Goal: Task Accomplishment & Management: Complete application form

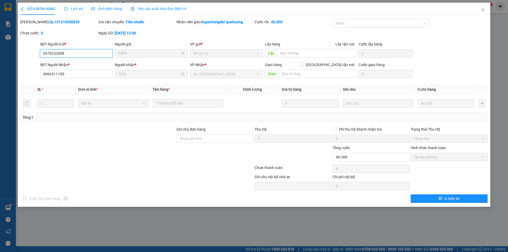
click at [74, 50] on input "0379232008" at bounding box center [76, 53] width 73 height 8
click at [62, 54] on input "7864" at bounding box center [76, 53] width 73 height 8
type input "7864"
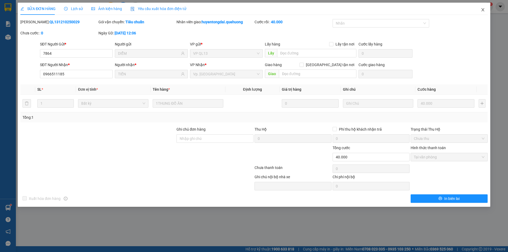
click at [483, 10] on icon "close" at bounding box center [483, 9] width 3 height 3
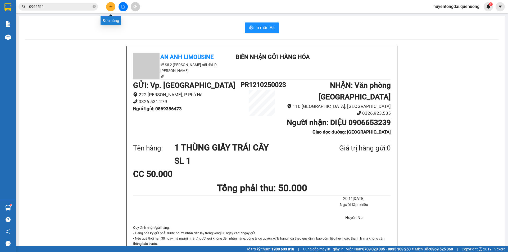
click at [109, 6] on icon "plus" at bounding box center [111, 7] width 4 height 4
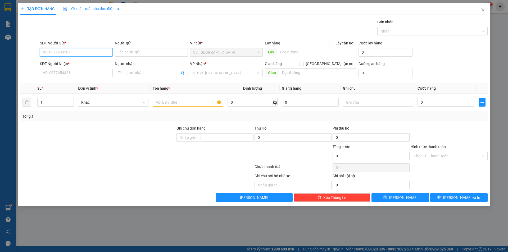
click at [65, 52] on input "SĐT Người Gửi *" at bounding box center [76, 52] width 73 height 8
click at [57, 60] on div "0967867864 - ĐL ĐÔNG HẢI" at bounding box center [76, 63] width 73 height 8
type input "0967867864"
type input "ĐL ĐÔNG HẢI"
type input "0972034673"
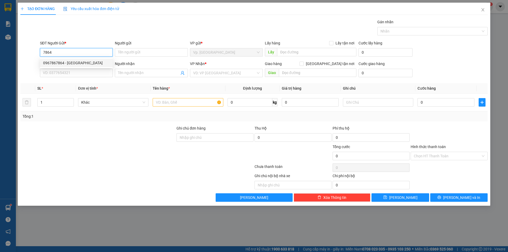
type input "VIỆT"
type input "ĐH"
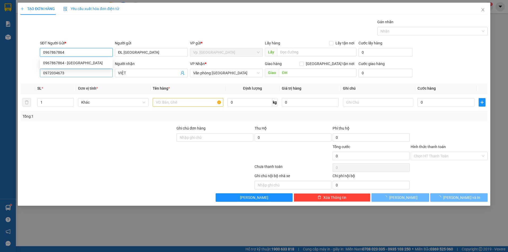
type input "50.000"
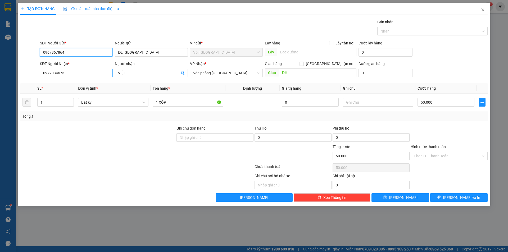
type input "0967867864"
click at [68, 74] on input "0972034673" at bounding box center [76, 73] width 73 height 8
type input "0345655502"
click at [74, 82] on div "0345655502 - KHÁNH" at bounding box center [76, 84] width 66 height 6
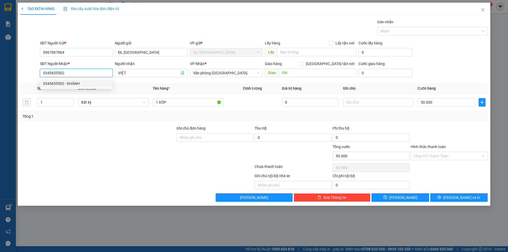
type input "KHÁNH"
type input "ĐÔNG HẢI"
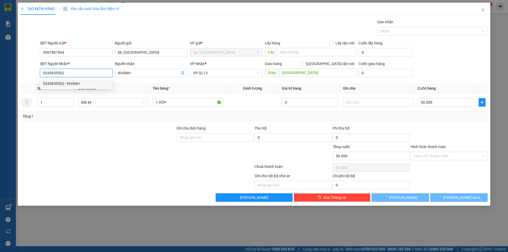
type input "20.000"
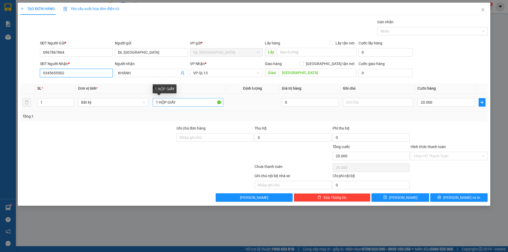
type input "0345655502"
drag, startPoint x: 166, startPoint y: 103, endPoint x: 152, endPoint y: 108, distance: 14.8
click at [152, 108] on td "1 HỘP GIẤY" at bounding box center [188, 103] width 75 height 18
type input "2 THÙNG GIẤY"
type input "2"
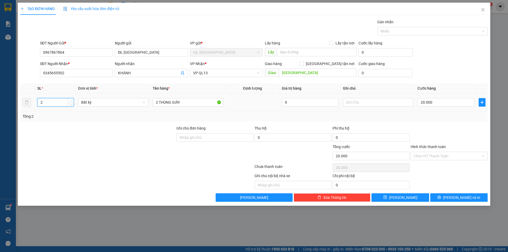
click at [72, 101] on span "up" at bounding box center [70, 101] width 3 height 3
click at [443, 104] on input "20.000" at bounding box center [446, 102] width 57 height 8
type input "0"
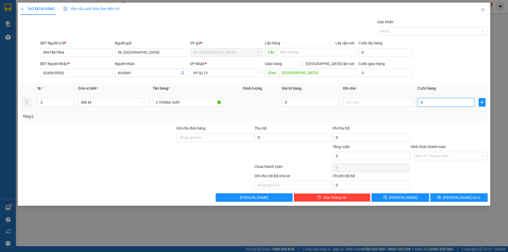
type input "5"
type input "05"
type input "50"
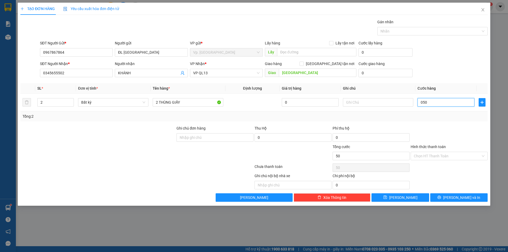
type input "050"
type input "50.000"
click at [456, 127] on div at bounding box center [449, 135] width 78 height 19
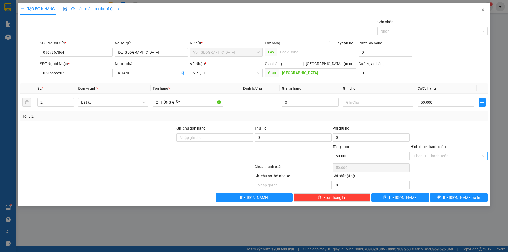
click at [447, 155] on input "Hình thức thanh toán" at bounding box center [447, 156] width 67 height 8
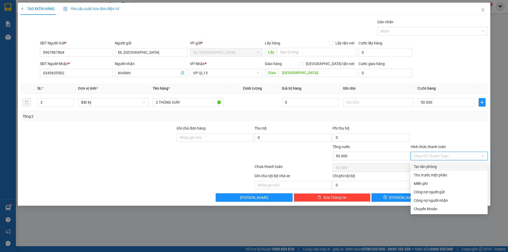
click at [445, 167] on div "Tại văn phòng" at bounding box center [449, 167] width 71 height 6
type input "0"
click at [432, 165] on div "Tại văn phòng" at bounding box center [449, 167] width 71 height 6
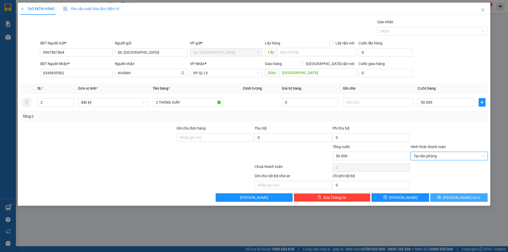
click at [457, 194] on button "[PERSON_NAME] và In" at bounding box center [459, 198] width 57 height 8
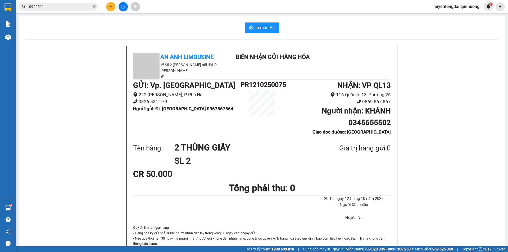
click at [110, 10] on button at bounding box center [110, 6] width 9 height 9
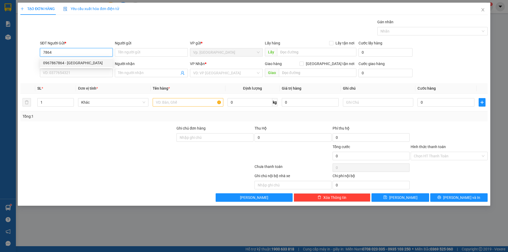
click at [71, 65] on div "0967867864 - ĐL ĐÔNG HẢI" at bounding box center [76, 63] width 66 height 6
type input "0967867864"
type input "ĐL ĐÔNG HẢI"
type input "0913066995"
type input "NGÂN"
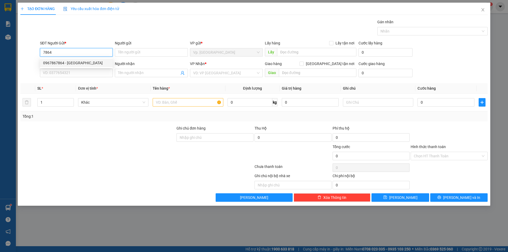
type input "ĐÔNG HẢI"
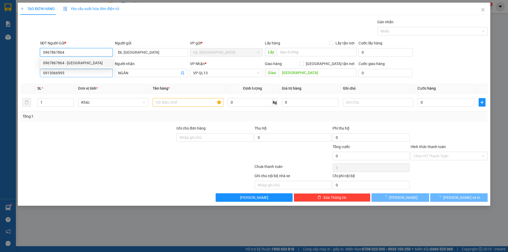
type input "70.000"
type input "0967867864"
click at [69, 73] on input "0913066995" at bounding box center [76, 73] width 73 height 8
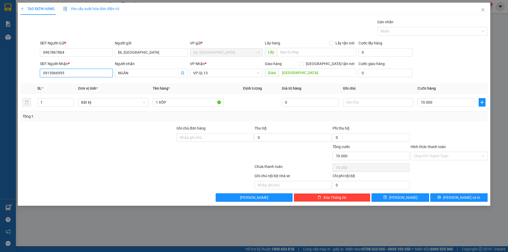
click at [69, 73] on input "0913066995" at bounding box center [76, 73] width 73 height 8
type input "0832132755"
click at [70, 84] on div "0832132755 - THUẬN" at bounding box center [76, 84] width 66 height 6
type input "THUẬN"
type input "TÂN PHÚ-ĐÔNG HẢI"
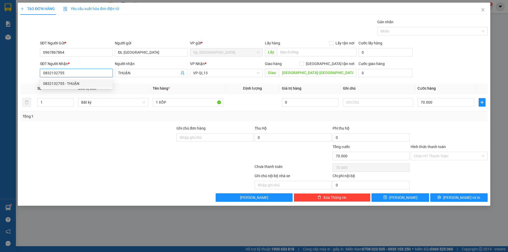
type input "110.000"
type input "0832132755"
click at [431, 152] on input "Hình thức thanh toán" at bounding box center [447, 156] width 67 height 8
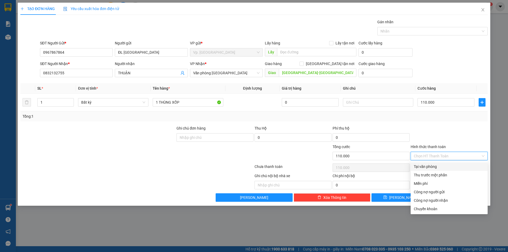
click at [430, 168] on div "Tại văn phòng" at bounding box center [449, 167] width 71 height 6
type input "0"
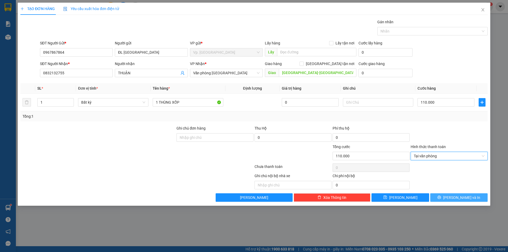
click at [484, 198] on button "[PERSON_NAME] và In" at bounding box center [459, 198] width 57 height 8
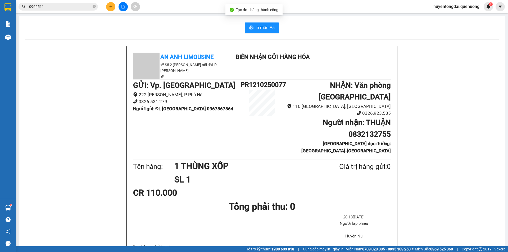
click at [107, 10] on button at bounding box center [110, 6] width 9 height 9
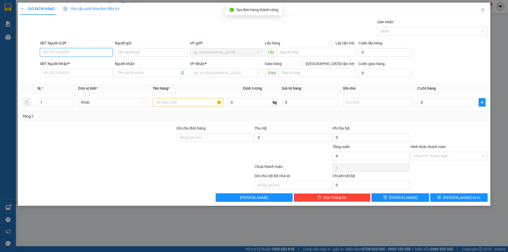
click at [85, 52] on input "SĐT Người Gửi *" at bounding box center [76, 52] width 73 height 8
click at [73, 63] on div "0967867864 - ĐL ĐÔNG HẢI" at bounding box center [76, 63] width 66 height 6
type input "0967867864"
type input "ĐL ĐÔNG HẢI"
type input "0832132755"
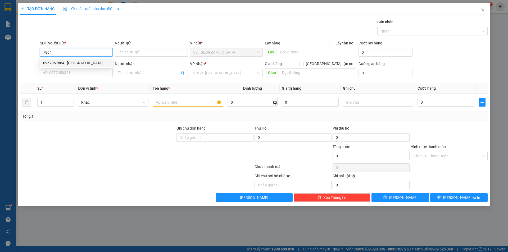
type input "THUẬN"
type input "TÂN PHÚ-ĐÔNG HẢI"
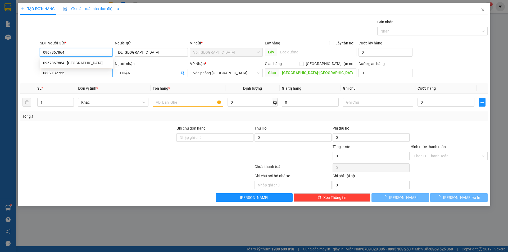
type input "110.000"
type input "0967867864"
click at [68, 76] on input "0832132755" at bounding box center [76, 73] width 73 height 8
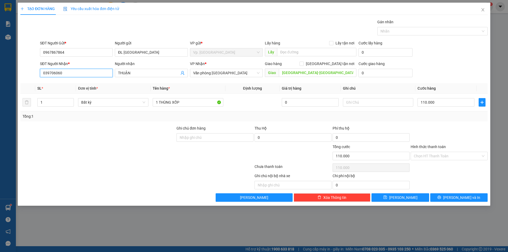
type input "0397060600"
click at [75, 84] on div "0397060600 - PHONG" at bounding box center [76, 84] width 66 height 6
type input "PHONG"
type input "TÂN PHÚ - ĐH"
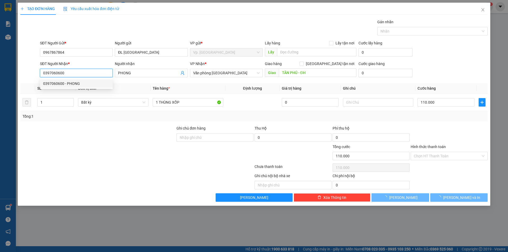
type input "50.000"
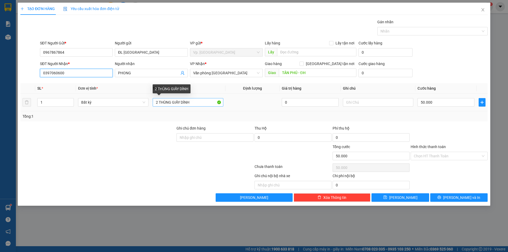
type input "0397060600"
drag, startPoint x: 181, startPoint y: 102, endPoint x: 207, endPoint y: 102, distance: 25.4
click at [207, 102] on input "2 THÙNG GIẤY DÍNH" at bounding box center [188, 102] width 70 height 8
type input "2 THÙNG GIẤY MẮM"
click at [460, 103] on input "50.000" at bounding box center [446, 102] width 57 height 8
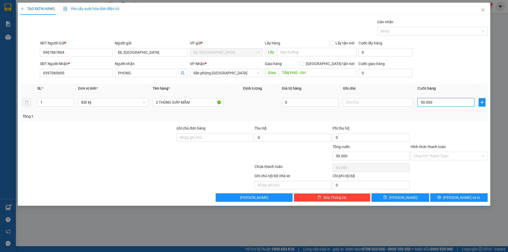
type input "6"
type input "60"
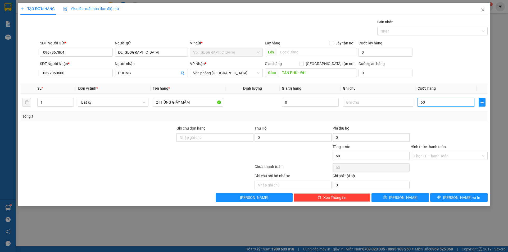
type input "60"
type input "60.000"
click at [451, 117] on div "Tổng: 1" at bounding box center [254, 117] width 463 height 6
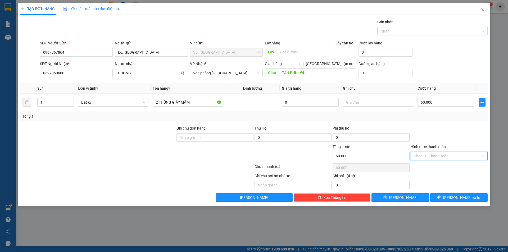
click at [436, 158] on input "Hình thức thanh toán" at bounding box center [447, 156] width 67 height 8
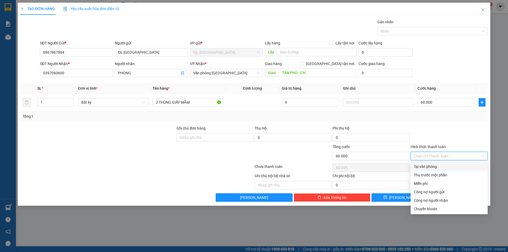
click at [433, 166] on div "Tại văn phòng" at bounding box center [449, 167] width 71 height 6
type input "0"
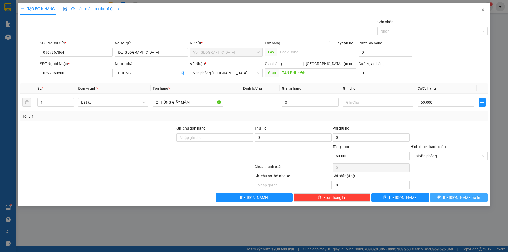
click at [450, 195] on button "[PERSON_NAME] và In" at bounding box center [459, 198] width 57 height 8
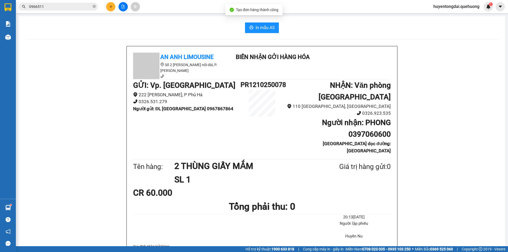
click at [110, 8] on icon "plus" at bounding box center [111, 7] width 4 height 4
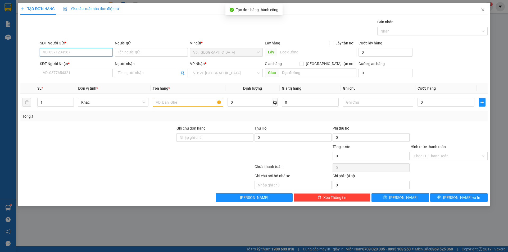
click at [87, 54] on input "SĐT Người Gửi *" at bounding box center [76, 52] width 73 height 8
click at [73, 63] on div "0967867864 - ĐL ĐÔNG HẢI" at bounding box center [76, 63] width 66 height 6
type input "0967867864"
type input "ĐL ĐÔNG HẢI"
type input "0397060600"
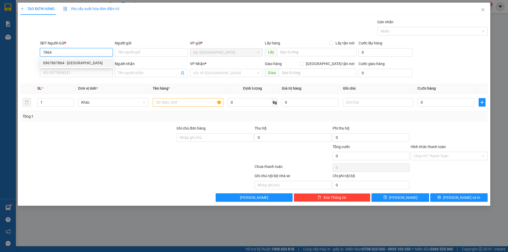
type input "PHONG"
type input "TÂN PHÚ - ĐH"
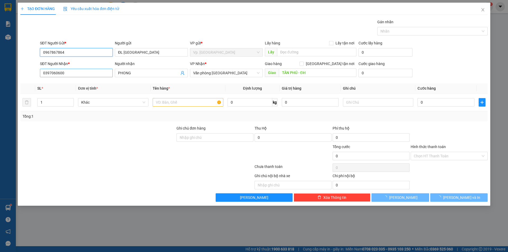
type input "0967867864"
click at [73, 73] on input "0397060600" at bounding box center [76, 73] width 73 height 8
type input "60.000"
click at [73, 73] on input "0397060600" at bounding box center [76, 73] width 73 height 8
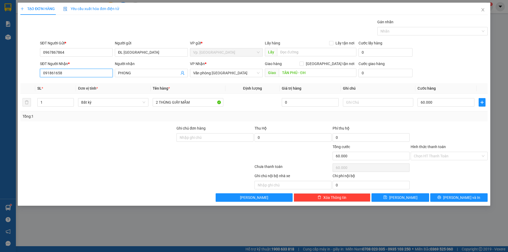
type input "0918616586"
click at [74, 83] on div "0918616586 - THẢO" at bounding box center [76, 84] width 66 height 6
type input "THẢO"
type input "TÂN PHÚ ĐÔNG HẢI"
type input "0918616586"
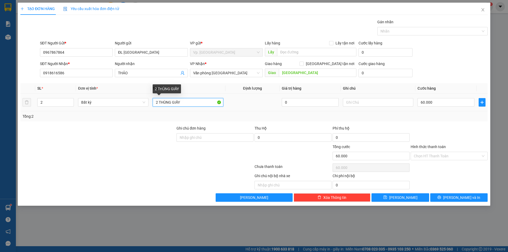
drag, startPoint x: 158, startPoint y: 104, endPoint x: 149, endPoint y: 107, distance: 9.3
click at [149, 107] on tr "2 Bất kỳ 2 THÙNG GIẤY 0 60.000" at bounding box center [254, 103] width 468 height 18
type input "1 THÙNG GIẤY"
type input "1"
click at [70, 104] on icon "down" at bounding box center [71, 104] width 2 height 2
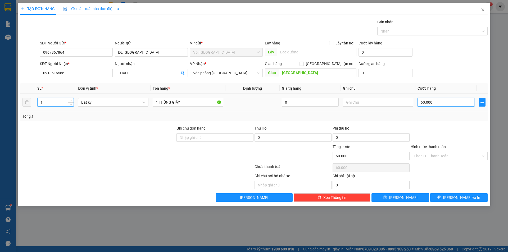
click at [433, 101] on input "60.000" at bounding box center [446, 102] width 57 height 8
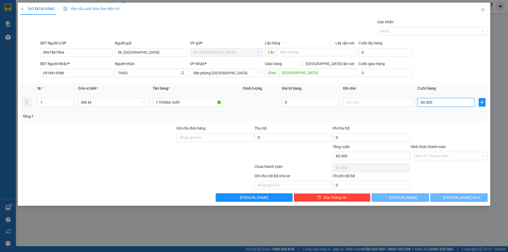
click at [433, 101] on input "60.000" at bounding box center [446, 102] width 57 height 8
type input "0"
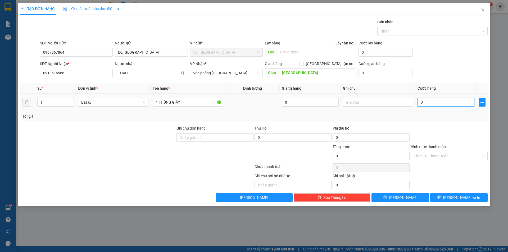
type input "0"
type input "3"
type input "030"
type input "30"
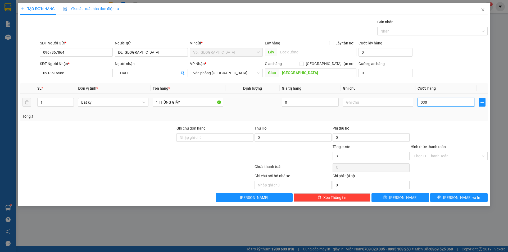
type input "30"
type input "030"
type input "30.000"
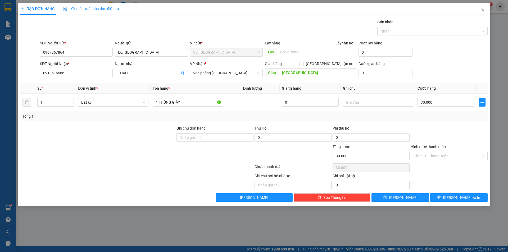
click at [433, 124] on div "Transit Pickup Surcharge Ids Transit Deliver Surcharge Ids Transit Deliver Surc…" at bounding box center [254, 110] width 468 height 183
click at [443, 154] on input "Hình thức thanh toán" at bounding box center [447, 156] width 67 height 8
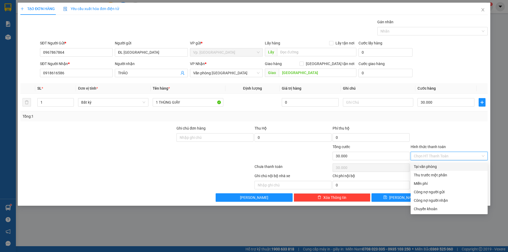
click at [441, 166] on div "Tại văn phòng" at bounding box center [449, 167] width 71 height 6
type input "0"
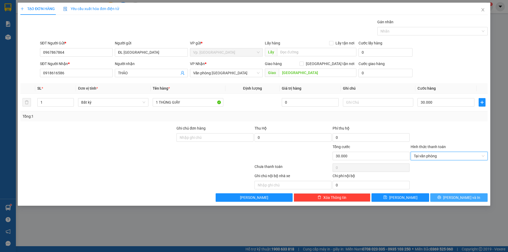
click at [453, 197] on button "[PERSON_NAME] và In" at bounding box center [459, 198] width 57 height 8
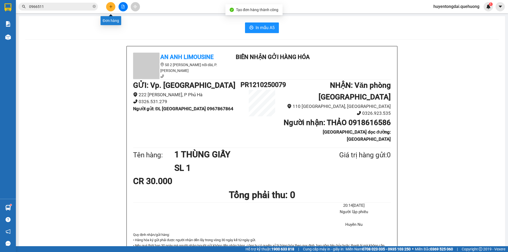
click at [111, 6] on icon "plus" at bounding box center [111, 7] width 4 height 4
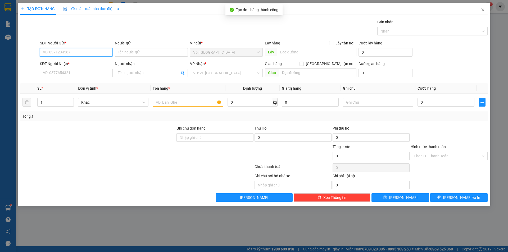
click at [82, 52] on input "SĐT Người Gửi *" at bounding box center [76, 52] width 73 height 8
click at [78, 62] on div "0967867864 - ĐL ĐÔNG HẢI" at bounding box center [76, 63] width 66 height 6
type input "0967867864"
type input "ĐL ĐÔNG HẢI"
type input "0918616586"
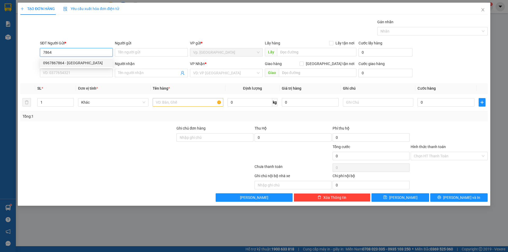
type input "THẢO"
type input "TÂN PHÚ ĐÔNG HẢI"
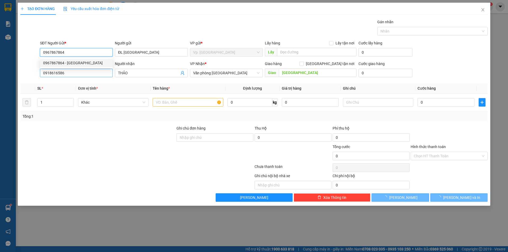
type input "30.000"
type input "0967867864"
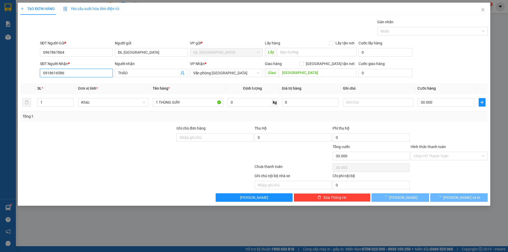
click at [80, 72] on input "0918616586" at bounding box center [76, 73] width 73 height 8
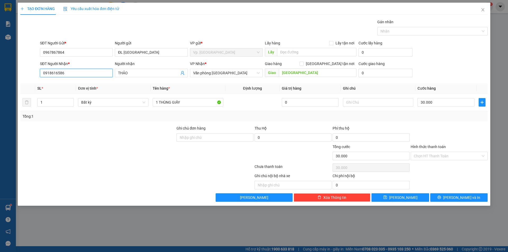
click at [80, 72] on input "0918616586" at bounding box center [76, 73] width 73 height 8
click at [76, 84] on div "0339100718 - DUYÊN" at bounding box center [76, 84] width 66 height 6
type input "0339100718"
type input "DUYÊN"
type input "TÂN PHÚ ĐH"
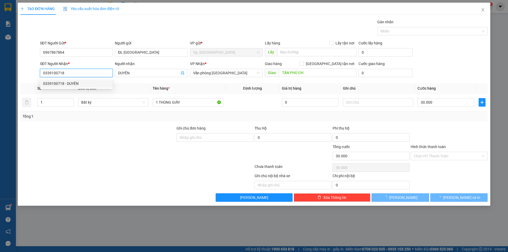
type input "40.000"
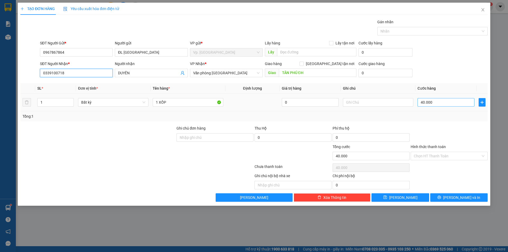
type input "0339100718"
click at [430, 105] on input "40.000" at bounding box center [446, 102] width 57 height 8
type input "3"
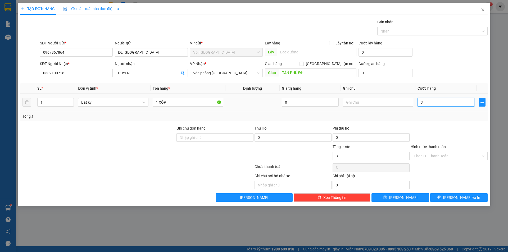
type input "30"
type input "30.000"
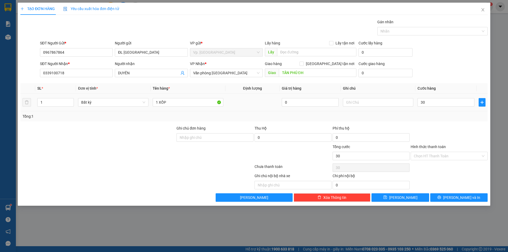
type input "30.000"
click at [431, 117] on div "Tổng: 1" at bounding box center [254, 117] width 463 height 6
click at [426, 154] on input "Hình thức thanh toán" at bounding box center [447, 156] width 67 height 8
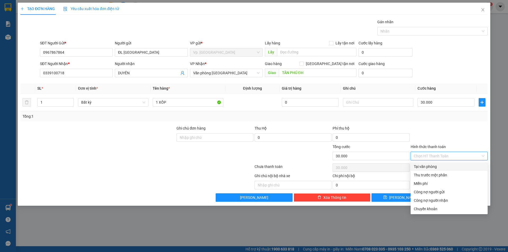
click at [427, 163] on div "Tại văn phòng" at bounding box center [449, 167] width 77 height 8
type input "0"
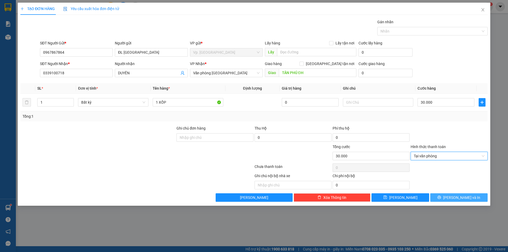
click at [444, 194] on button "[PERSON_NAME] và In" at bounding box center [459, 198] width 57 height 8
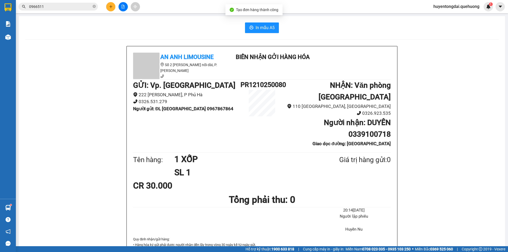
click at [113, 8] on button at bounding box center [110, 6] width 9 height 9
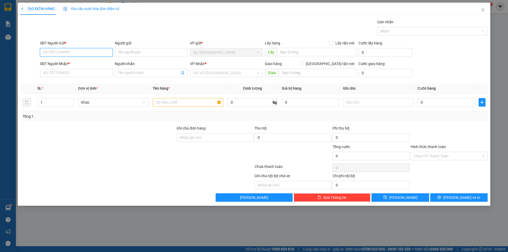
click at [94, 55] on input "SĐT Người Gửi *" at bounding box center [76, 52] width 73 height 8
type input "0"
click at [81, 62] on div "0967867864 - ĐL ĐÔNG HẢI" at bounding box center [76, 63] width 66 height 6
type input "0967867864"
type input "ĐL ĐÔNG HẢI"
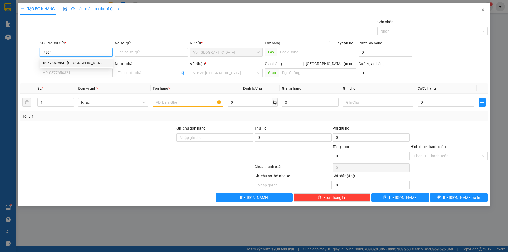
type input "0339100718"
type input "DUYÊN"
type input "TÂN PHÚ ĐH"
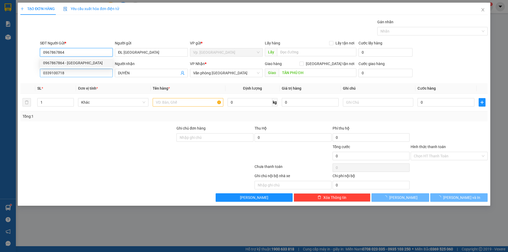
type input "30.000"
type input "0967867864"
click at [81, 72] on input "0339100718" at bounding box center [76, 73] width 73 height 8
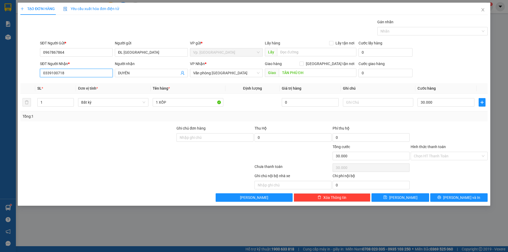
click at [81, 72] on input "0339100718" at bounding box center [76, 73] width 73 height 8
click at [77, 82] on div "0942229189 - OANH" at bounding box center [76, 84] width 66 height 6
type input "0942229189"
type input "OANH"
type input "80.000"
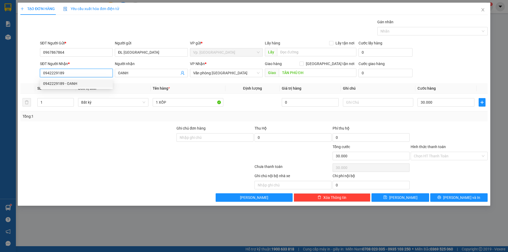
type input "80.000"
type input "0942229189"
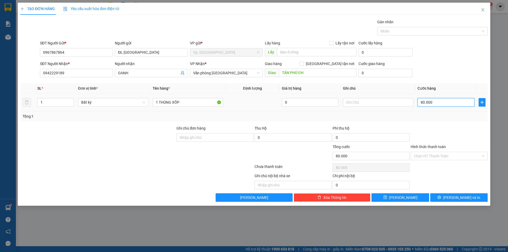
click at [430, 102] on input "80.000" at bounding box center [446, 102] width 57 height 8
type input "5"
type input "50"
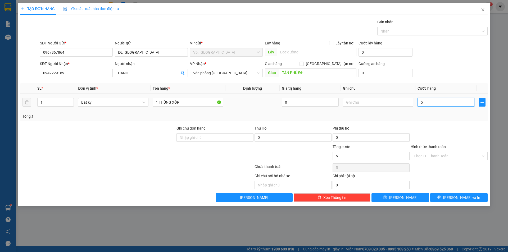
type input "50"
type input "50.000"
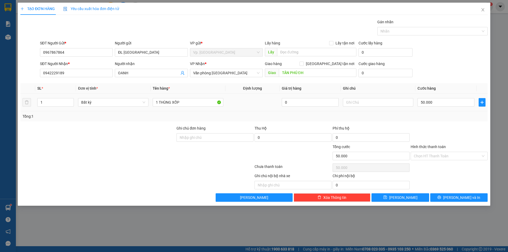
click at [440, 109] on td "50.000" at bounding box center [446, 103] width 61 height 18
click at [435, 157] on input "Hình thức thanh toán" at bounding box center [447, 156] width 67 height 8
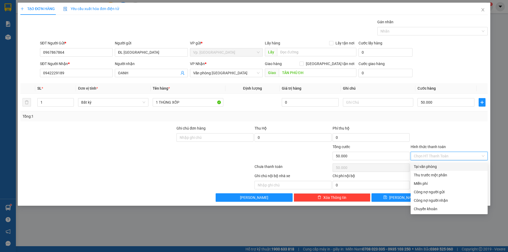
click at [437, 168] on div "Tại văn phòng" at bounding box center [449, 167] width 71 height 6
type input "0"
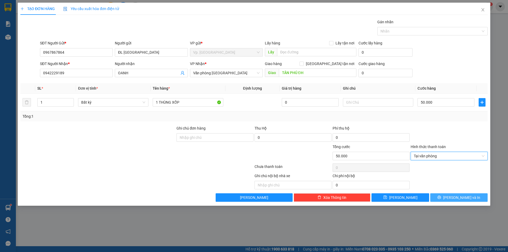
click at [464, 199] on span "[PERSON_NAME] và In" at bounding box center [462, 198] width 37 height 6
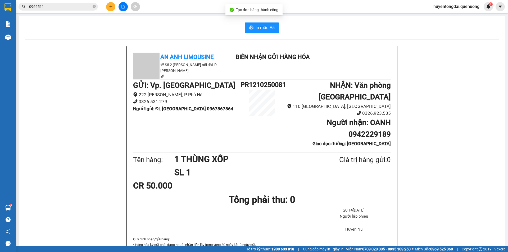
click at [110, 11] on div "Kết quả tìm kiếm ( 21 ) Bộ lọc Mã ĐH Trạng thái Món hàng Thu hộ Tổng cước Chưa …" at bounding box center [254, 6] width 508 height 13
click at [110, 8] on icon "plus" at bounding box center [111, 7] width 4 height 4
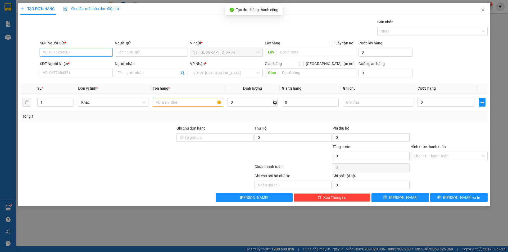
click at [73, 53] on input "SĐT Người Gửi *" at bounding box center [76, 52] width 73 height 8
click at [68, 61] on div "0967867864 - ĐL ĐÔNG HẢI" at bounding box center [76, 63] width 66 height 6
type input "0967867864"
type input "ĐL ĐÔNG HẢI"
type input "0942229189"
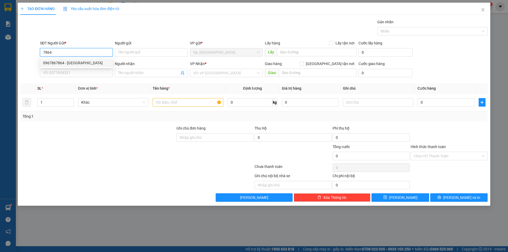
type input "OANH"
type input "TÂN PHÚ ĐH"
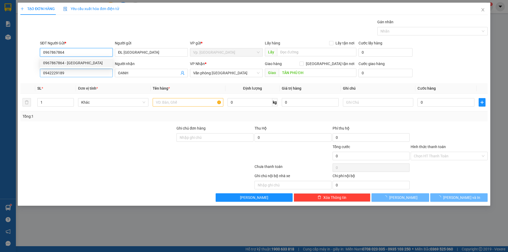
type input "50.000"
type input "0967867864"
click at [64, 74] on input "0942229189" at bounding box center [76, 73] width 73 height 8
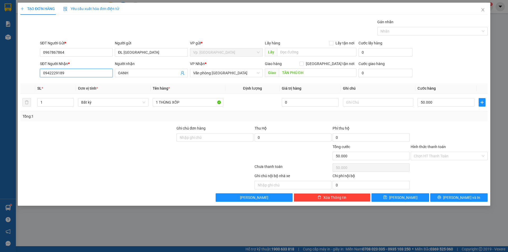
click at [64, 74] on input "0942229189" at bounding box center [76, 73] width 73 height 8
type input "0333138913"
click at [67, 83] on div "0333138913 - HÙNG" at bounding box center [76, 84] width 66 height 6
type input "HÙNG"
type input "TÂN PHÚ ĐÔNG HẢI"
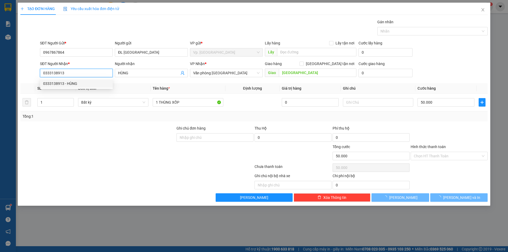
type input "30.000"
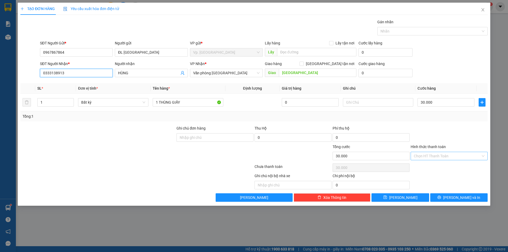
type input "0333138913"
click at [447, 157] on input "Hình thức thanh toán" at bounding box center [447, 156] width 67 height 8
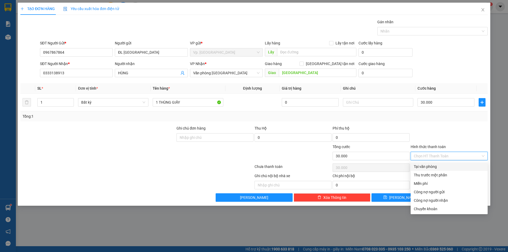
click at [440, 166] on div "Tại văn phòng" at bounding box center [449, 167] width 71 height 6
type input "0"
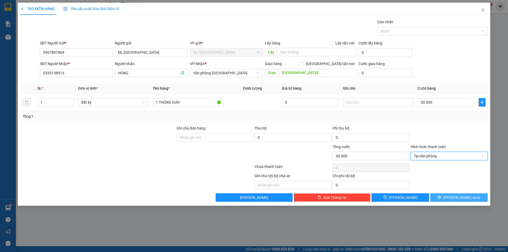
click at [453, 196] on button "[PERSON_NAME] và In" at bounding box center [459, 198] width 57 height 8
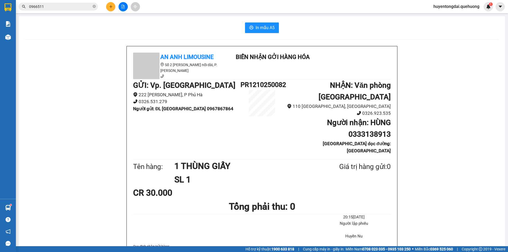
click at [107, 5] on button at bounding box center [110, 6] width 9 height 9
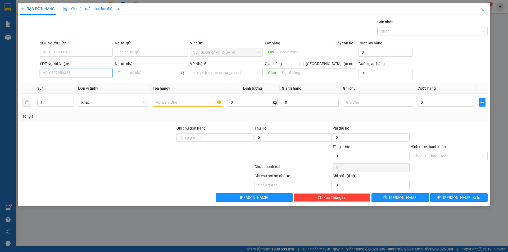
click at [89, 75] on input "SĐT Người Nhận *" at bounding box center [76, 73] width 73 height 8
click at [85, 51] on input "SĐT Người Gửi *" at bounding box center [76, 52] width 73 height 8
click at [84, 65] on div "0328877217 - ĐL THÁI AN" at bounding box center [76, 63] width 66 height 6
type input "0328877217"
type input "ĐL THÁI AN"
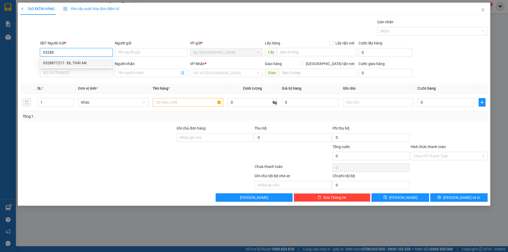
type input "0837327729"
type input "ĐẠT"
type input "NDD-THÁI AN"
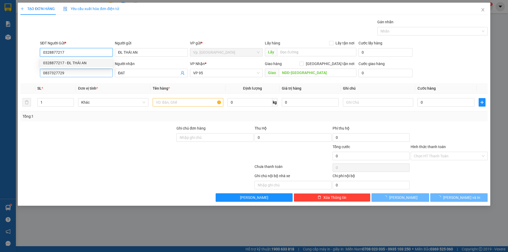
type input "50.000"
type input "0328877217"
click at [79, 77] on input "0837327729" at bounding box center [76, 73] width 73 height 8
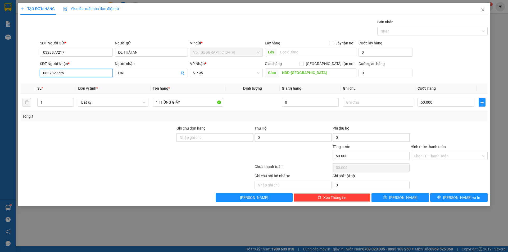
click at [79, 76] on input "0837327729" at bounding box center [76, 73] width 73 height 8
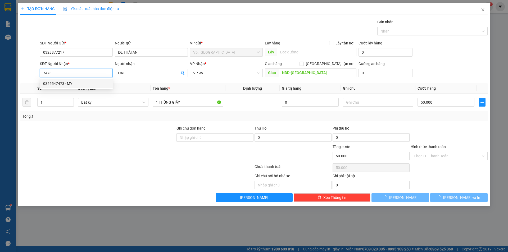
click at [79, 80] on div "0355547473 - MY" at bounding box center [76, 83] width 73 height 8
type input "0355547473"
type input "MY"
type input "THÁI AN"
type input "40.000"
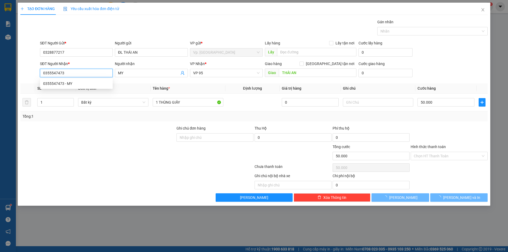
type input "40.000"
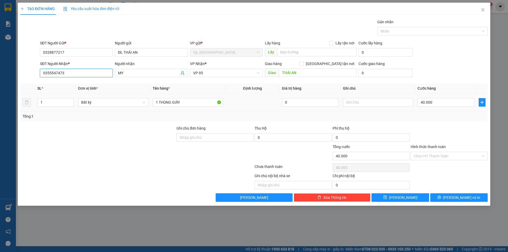
type input "0355547473"
click at [437, 108] on td "40.000" at bounding box center [446, 103] width 61 height 18
click at [436, 105] on input "40.000" at bounding box center [446, 102] width 57 height 8
type input "3"
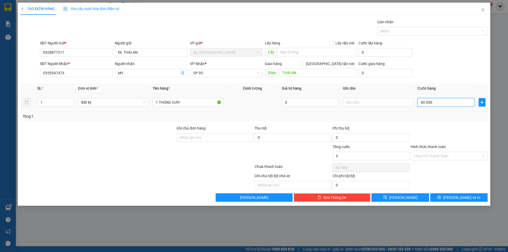
type input "3"
type input "30"
type input "30.000"
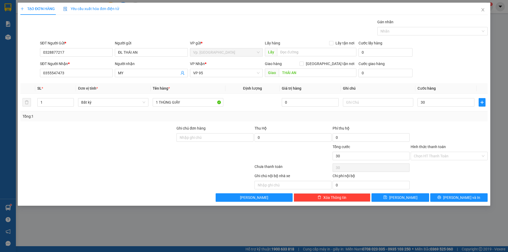
type input "30.000"
click at [437, 120] on div "Tổng: 1" at bounding box center [254, 116] width 468 height 10
click at [446, 158] on input "Hình thức thanh toán" at bounding box center [447, 156] width 67 height 8
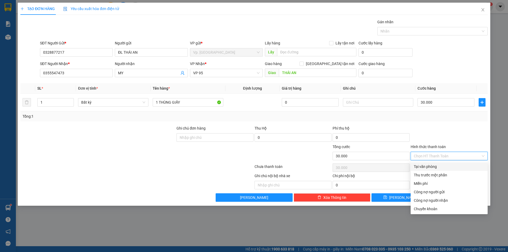
click at [442, 165] on div "Tại văn phòng" at bounding box center [449, 167] width 71 height 6
type input "0"
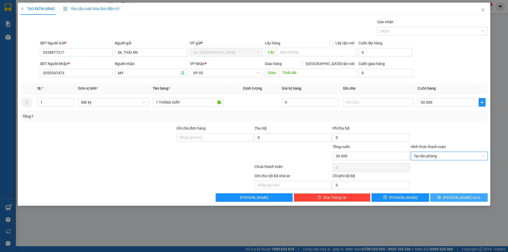
click at [466, 198] on span "[PERSON_NAME] và In" at bounding box center [462, 198] width 37 height 6
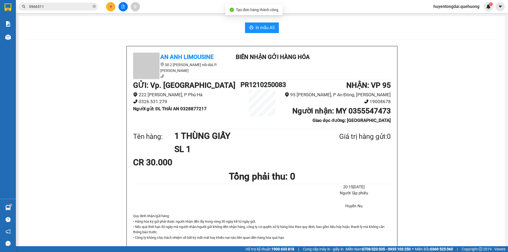
click at [105, 8] on div at bounding box center [123, 6] width 40 height 9
click at [110, 8] on button at bounding box center [110, 6] width 9 height 9
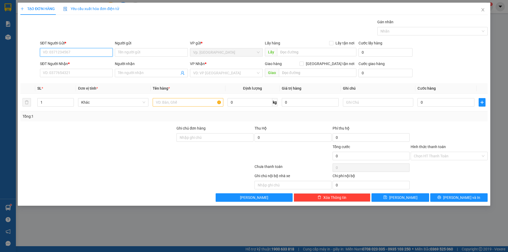
click at [82, 53] on input "SĐT Người Gửi *" at bounding box center [76, 52] width 73 height 8
click at [78, 66] on div "0328877217 - ĐL THÁI AN" at bounding box center [76, 63] width 73 height 8
type input "0328877217"
type input "ĐL THÁI AN"
type input "0355547473"
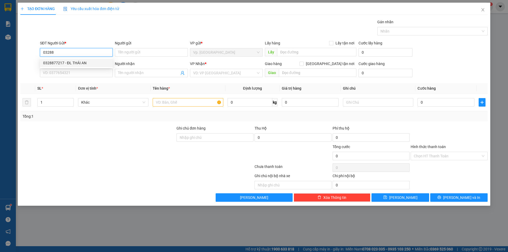
type input "MY"
type input "THÁI AN"
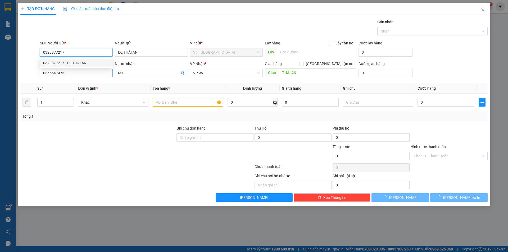
type input "30.000"
type input "0328877217"
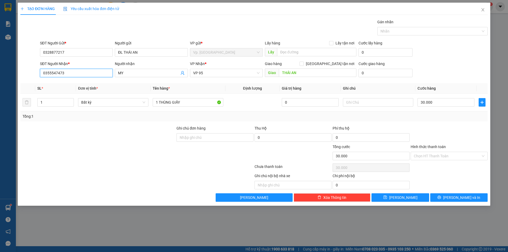
click at [77, 71] on input "0355547473" at bounding box center [76, 73] width 73 height 8
drag, startPoint x: 75, startPoint y: 78, endPoint x: 74, endPoint y: 82, distance: 3.5
click at [74, 82] on div "0906944150 - THƯ" at bounding box center [76, 84] width 66 height 6
type input "0906944150"
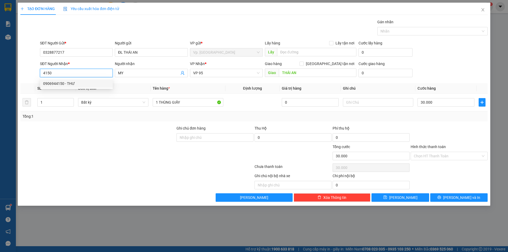
type input "THƯ"
type input "TÂN PHÚ -THÁI AN"
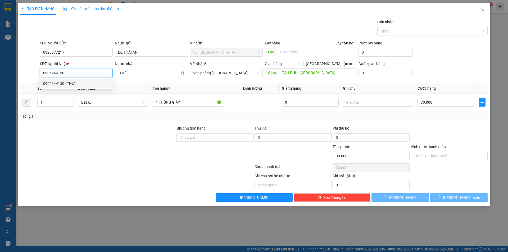
type input "50.000"
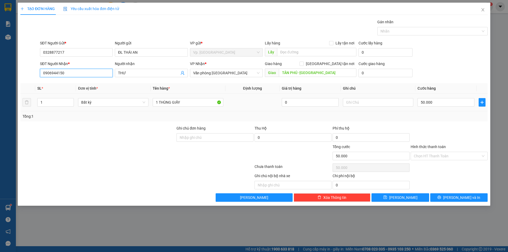
type input "0906944150"
click at [435, 98] on div "50.000" at bounding box center [446, 102] width 57 height 11
click at [438, 106] on input "50.000" at bounding box center [446, 102] width 57 height 8
type input "2"
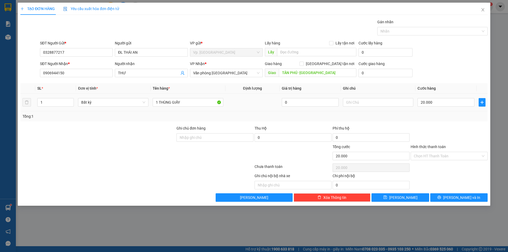
click at [443, 119] on div "Tổng: 1" at bounding box center [254, 117] width 463 height 6
click at [438, 156] on input "Hình thức thanh toán" at bounding box center [447, 156] width 67 height 8
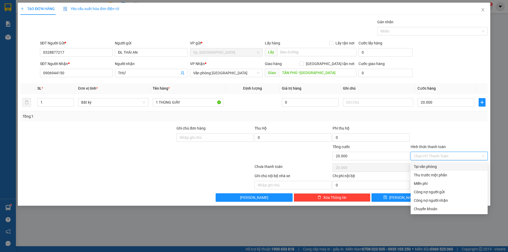
click at [438, 164] on div "Tại văn phòng" at bounding box center [449, 167] width 71 height 6
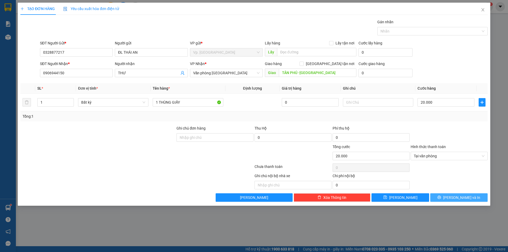
click at [458, 200] on span "[PERSON_NAME] và In" at bounding box center [462, 198] width 37 height 6
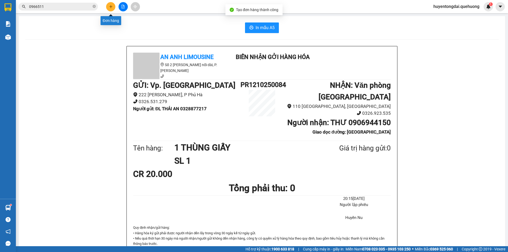
click at [112, 8] on icon "plus" at bounding box center [111, 7] width 4 height 4
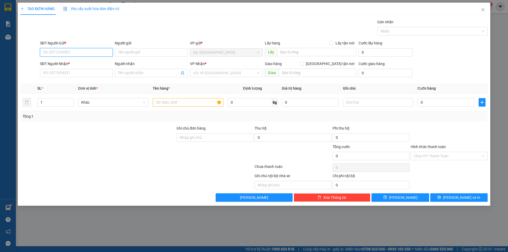
click at [85, 52] on input "SĐT Người Gửi *" at bounding box center [76, 52] width 73 height 8
click at [79, 67] on div "0971160160 - ĐL QUẢNG SƠN" at bounding box center [76, 63] width 73 height 8
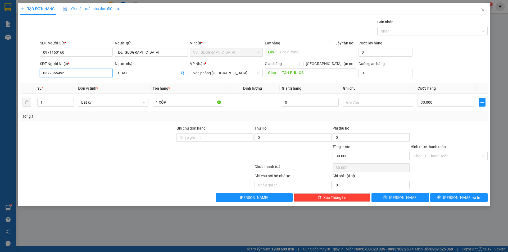
click at [67, 73] on input "0372365495" at bounding box center [76, 73] width 73 height 8
click at [79, 82] on div "0987706359 - KIM LÊ" at bounding box center [76, 84] width 66 height 6
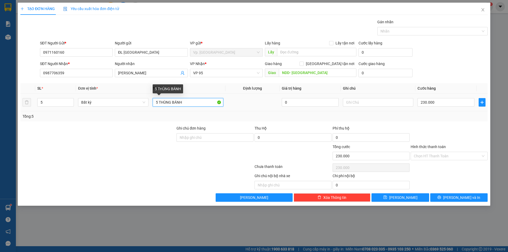
drag, startPoint x: 158, startPoint y: 105, endPoint x: 150, endPoint y: 107, distance: 7.4
click at [150, 107] on tr "5 Bất kỳ 5 THÙNG BÁNH 0 230.000" at bounding box center [254, 103] width 468 height 18
click at [70, 104] on icon "down" at bounding box center [71, 104] width 2 height 2
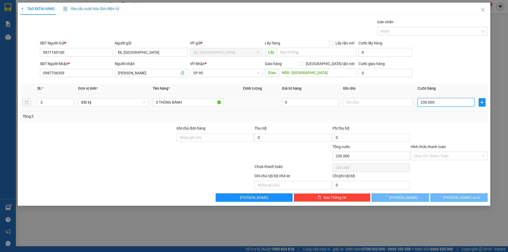
click at [443, 103] on input "230.000" at bounding box center [446, 102] width 57 height 8
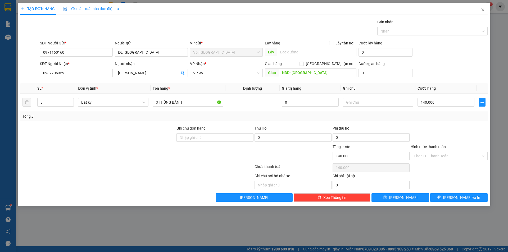
click at [445, 122] on div "Transit Pickup Surcharge Ids Transit Deliver Surcharge Ids Transit Deliver Surc…" at bounding box center [254, 110] width 468 height 183
click at [436, 155] on input "Hình thức thanh toán" at bounding box center [447, 156] width 67 height 8
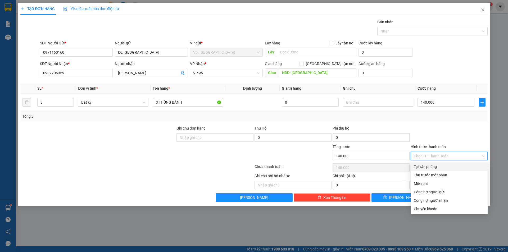
click at [432, 166] on div "Tại văn phòng" at bounding box center [449, 167] width 71 height 6
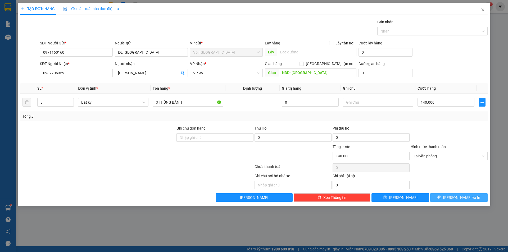
click at [463, 194] on button "[PERSON_NAME] và In" at bounding box center [459, 198] width 57 height 8
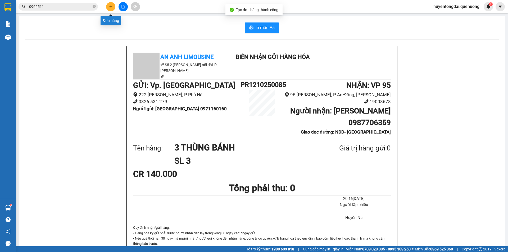
click at [111, 5] on icon "plus" at bounding box center [111, 7] width 4 height 4
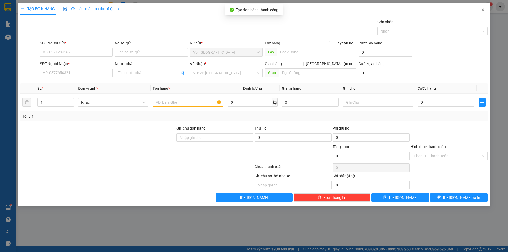
click at [72, 67] on div "SĐT Người Nhận *" at bounding box center [76, 65] width 73 height 8
click at [72, 55] on input "SĐT Người Gửi *" at bounding box center [76, 52] width 73 height 8
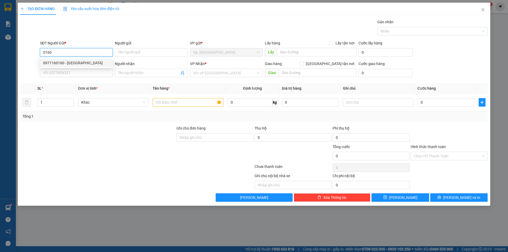
click at [68, 62] on div "0971160160 - ĐL QUẢNG SƠN" at bounding box center [76, 63] width 66 height 6
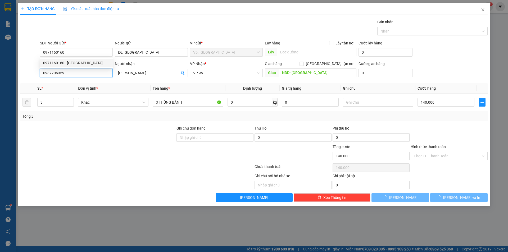
click at [65, 77] on input "0987706359" at bounding box center [76, 73] width 73 height 8
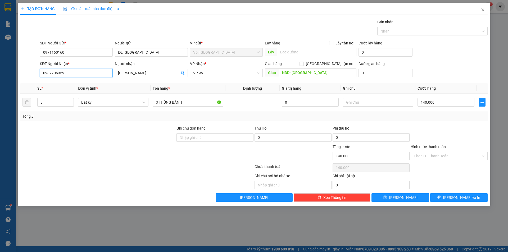
click at [65, 77] on input "0987706359" at bounding box center [76, 73] width 73 height 8
click at [65, 81] on div "0382861135 - THÚY" at bounding box center [76, 84] width 66 height 6
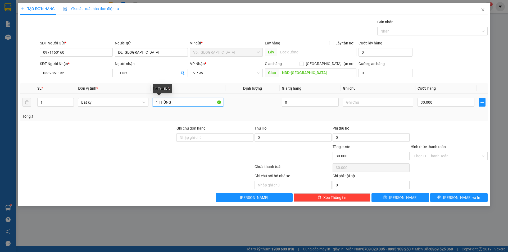
click at [191, 104] on input "1 THÙNG" at bounding box center [188, 102] width 70 height 8
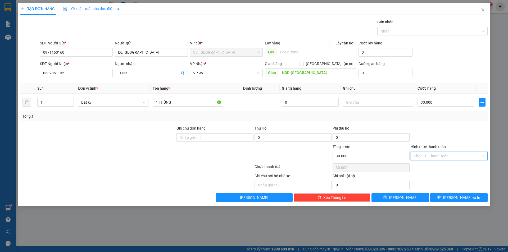
click at [439, 156] on input "Hình thức thanh toán" at bounding box center [447, 156] width 67 height 8
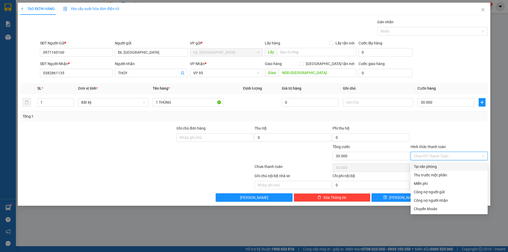
click at [435, 166] on div "Tại văn phòng" at bounding box center [449, 167] width 71 height 6
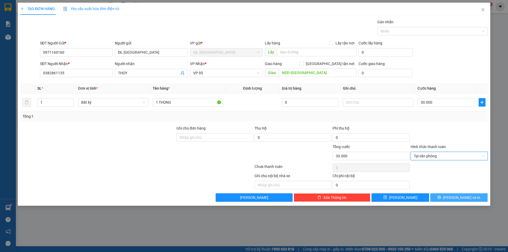
click at [444, 199] on button "[PERSON_NAME] và In" at bounding box center [459, 198] width 57 height 8
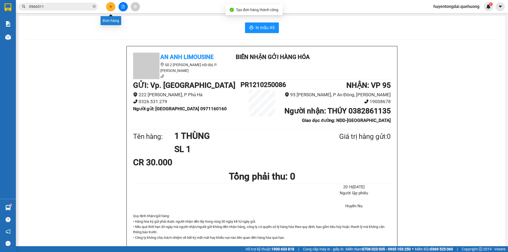
click at [114, 5] on button at bounding box center [110, 6] width 9 height 9
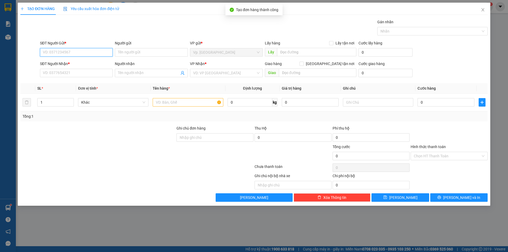
click at [72, 56] on input "SĐT Người Gửi *" at bounding box center [76, 52] width 73 height 8
click at [75, 62] on div "0971160160 - ĐL QUẢNG SƠN" at bounding box center [76, 63] width 66 height 6
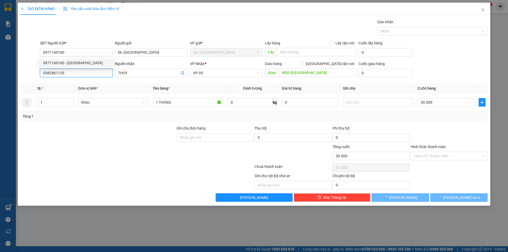
click at [70, 75] on input "0382861135" at bounding box center [76, 73] width 73 height 8
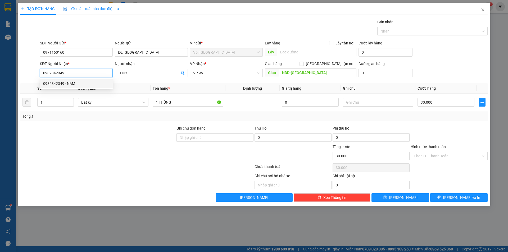
click at [71, 82] on div "0932342349 - NAM" at bounding box center [76, 84] width 66 height 6
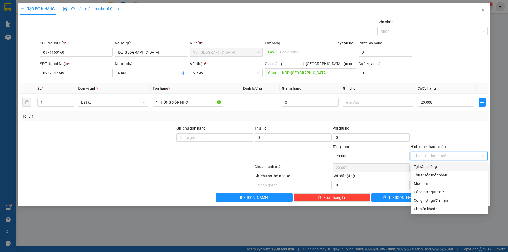
click at [426, 159] on input "Hình thức thanh toán" at bounding box center [447, 156] width 67 height 8
click at [426, 162] on div "Transit Pickup Surcharge Ids Transit Deliver Surcharge Ids Transit Deliver Surc…" at bounding box center [254, 110] width 468 height 183
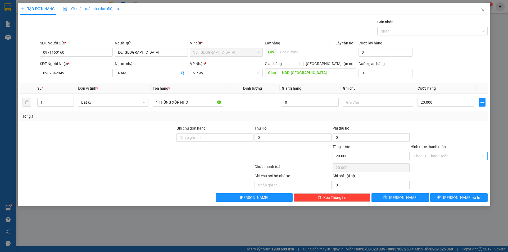
click at [429, 156] on input "Hình thức thanh toán" at bounding box center [447, 156] width 67 height 8
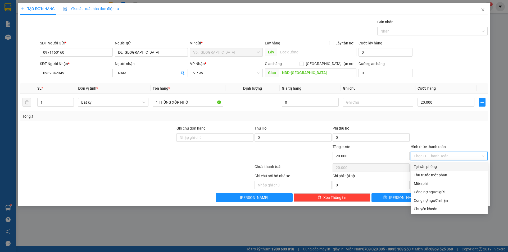
click at [427, 167] on div "Tại văn phòng" at bounding box center [449, 167] width 71 height 6
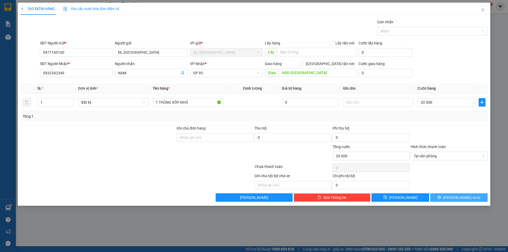
click at [466, 196] on span "[PERSON_NAME] và In" at bounding box center [462, 198] width 37 height 6
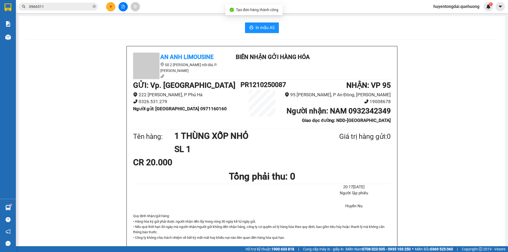
click at [113, 7] on button at bounding box center [110, 6] width 9 height 9
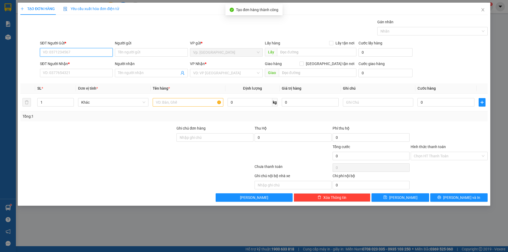
click at [59, 51] on input "SĐT Người Gửi *" at bounding box center [76, 52] width 73 height 8
click at [60, 62] on div "0971160160 - ĐL QUẢNG SƠN" at bounding box center [76, 63] width 66 height 6
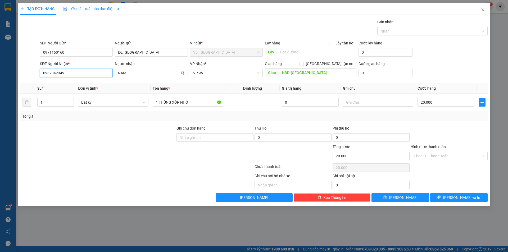
click at [62, 73] on input "0932342349" at bounding box center [76, 73] width 73 height 8
click at [65, 82] on div "0839976819 - TRƯỜNG" at bounding box center [76, 84] width 66 height 6
click at [460, 154] on input "Hình thức thanh toán" at bounding box center [447, 156] width 67 height 8
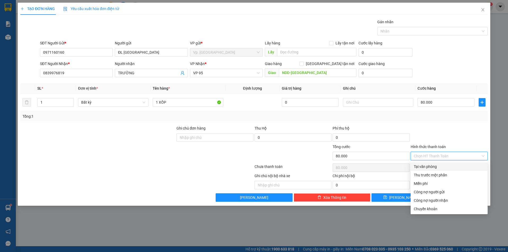
click at [450, 169] on div "Tại văn phòng" at bounding box center [449, 167] width 71 height 6
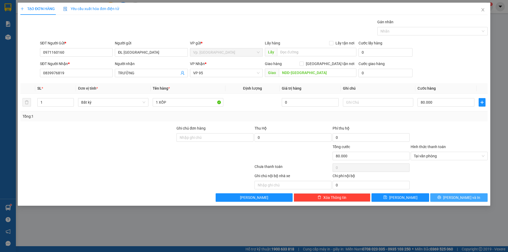
click at [461, 196] on span "[PERSON_NAME] và In" at bounding box center [462, 198] width 37 height 6
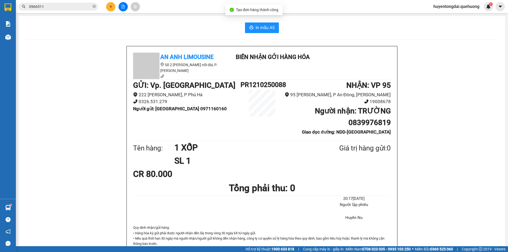
click at [108, 7] on button at bounding box center [110, 6] width 9 height 9
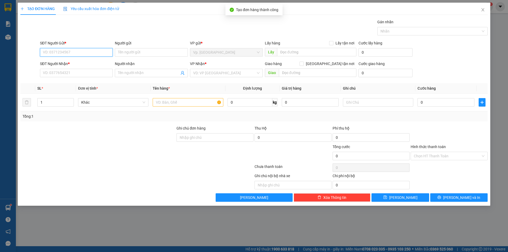
click at [74, 50] on input "SĐT Người Gửi *" at bounding box center [76, 52] width 73 height 8
click at [70, 63] on div "0971160160 - ĐL QUẢNG SƠN" at bounding box center [76, 63] width 66 height 6
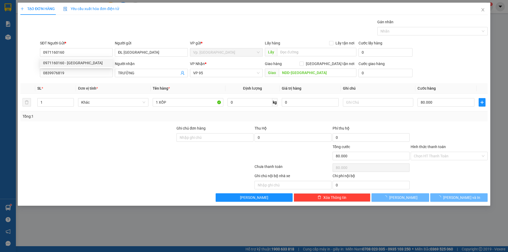
click at [71, 78] on div "SĐT Người Nhận * 0839976819" at bounding box center [76, 70] width 73 height 19
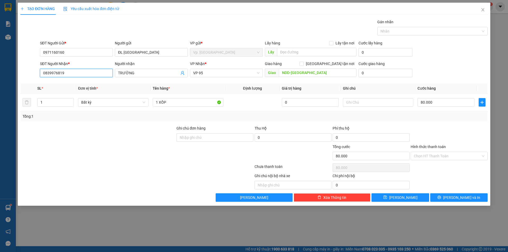
click at [72, 74] on input "0839976819" at bounding box center [76, 73] width 73 height 8
click at [72, 84] on div "0843318547 - DIỆU" at bounding box center [76, 84] width 66 height 6
click at [216, 76] on span "[PERSON_NAME]" at bounding box center [226, 73] width 66 height 8
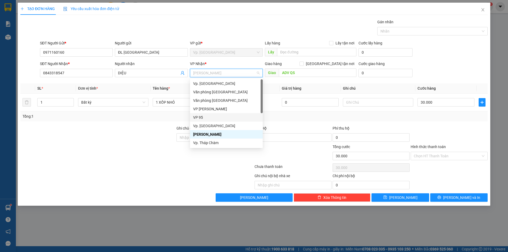
click at [211, 117] on div "VP 95" at bounding box center [226, 118] width 66 height 6
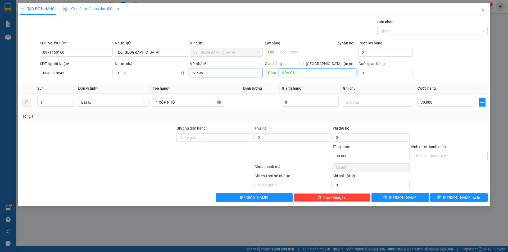
click at [283, 74] on input "ADV QS" at bounding box center [318, 73] width 78 height 8
click at [436, 158] on input "Hình thức thanh toán" at bounding box center [447, 156] width 67 height 8
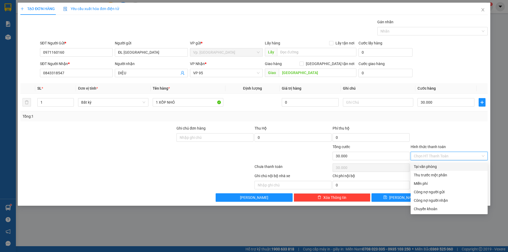
click at [430, 165] on div "Tại văn phòng" at bounding box center [449, 167] width 71 height 6
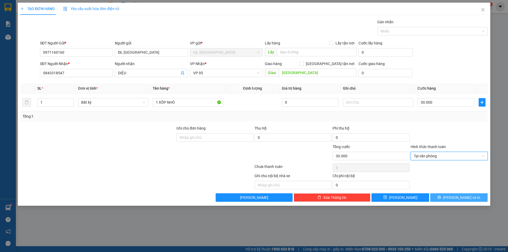
click at [443, 200] on button "[PERSON_NAME] và In" at bounding box center [459, 198] width 57 height 8
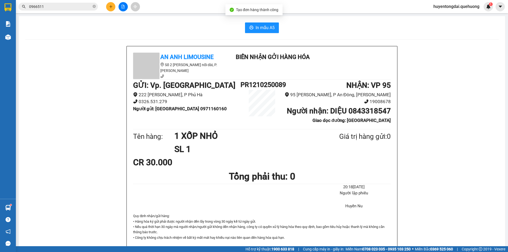
click at [109, 9] on button at bounding box center [110, 6] width 9 height 9
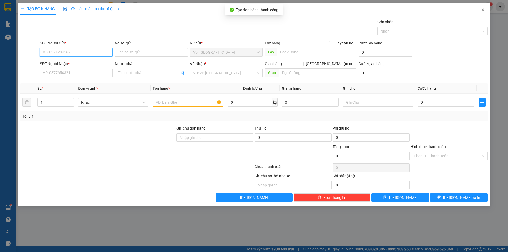
click at [92, 53] on input "SĐT Người Gửi *" at bounding box center [76, 52] width 73 height 8
click at [81, 63] on div "0971160160 - ĐL QUẢNG SƠN" at bounding box center [76, 63] width 66 height 6
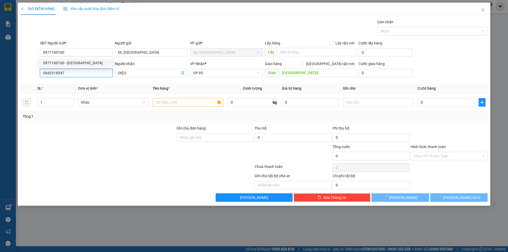
click at [74, 75] on input "0843318547" at bounding box center [76, 73] width 73 height 8
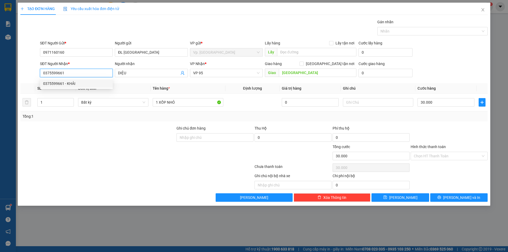
click at [72, 84] on div "0375599661 - KHẢI" at bounding box center [76, 84] width 66 height 6
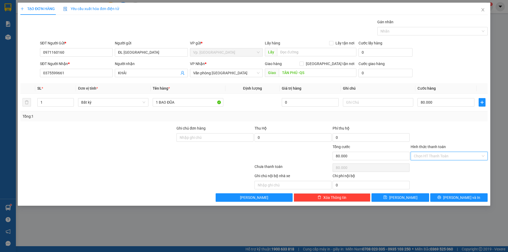
click at [439, 158] on input "Hình thức thanh toán" at bounding box center [447, 156] width 67 height 8
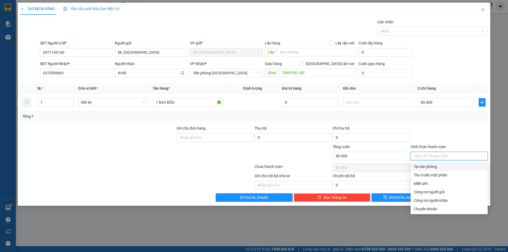
click at [438, 166] on div "Tại văn phòng" at bounding box center [449, 167] width 71 height 6
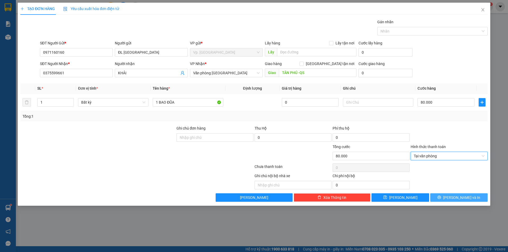
click at [458, 198] on span "[PERSON_NAME] và In" at bounding box center [462, 198] width 37 height 6
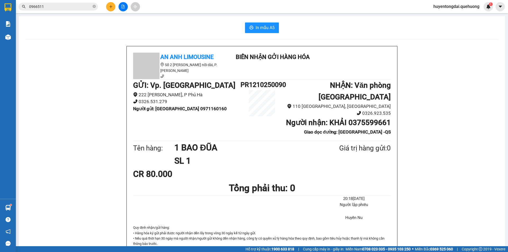
click at [111, 7] on icon "plus" at bounding box center [111, 7] width 4 height 4
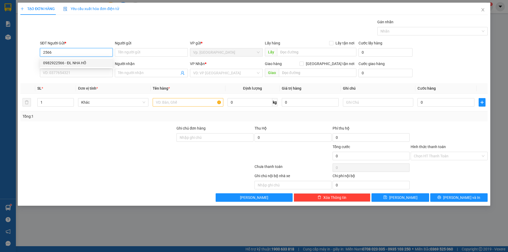
click at [79, 64] on div "0982922566 - ĐL NHA HỐ" at bounding box center [76, 63] width 66 height 6
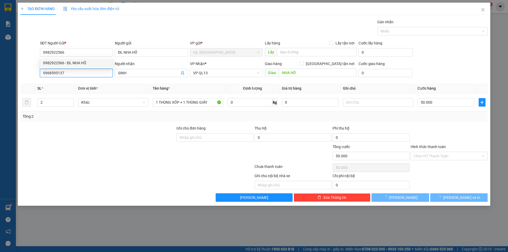
click at [81, 73] on input "0968595137" at bounding box center [76, 73] width 73 height 8
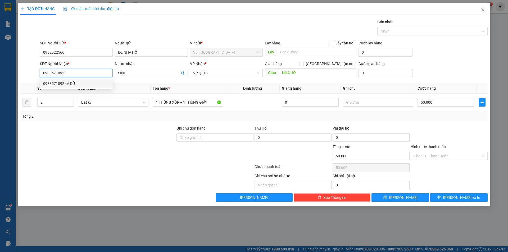
click at [76, 81] on div "0938571092 - A DŨ" at bounding box center [76, 84] width 66 height 6
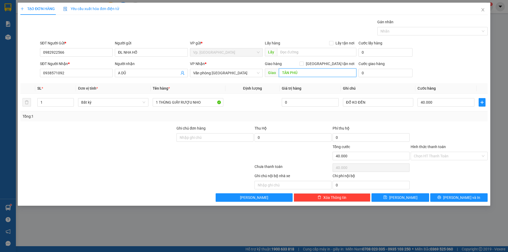
click at [306, 74] on input "TÂN PHÚ" at bounding box center [318, 73] width 78 height 8
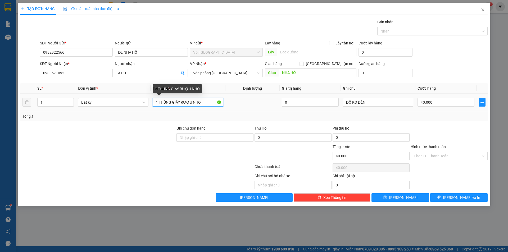
click at [172, 102] on input "1 THÙNG GIẤY RƯỢU NHO" at bounding box center [188, 102] width 70 height 8
drag, startPoint x: 159, startPoint y: 101, endPoint x: 272, endPoint y: 101, distance: 113.1
click at [272, 101] on tr "1 Bất kỳ 1 THÙNG GIẤY RƯỢU NHO 0 ĐỔ KO ĐỀN 40.000" at bounding box center [254, 103] width 468 height 18
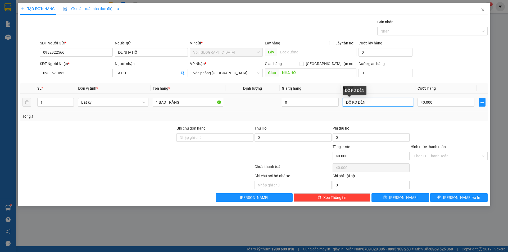
drag, startPoint x: 375, startPoint y: 105, endPoint x: 302, endPoint y: 119, distance: 74.3
click at [302, 119] on div "SL * Đơn vị tính * Tên hàng * Định lượng Giá trị hàng Ghi chú Cước hàng 1 Bất k…" at bounding box center [254, 102] width 468 height 38
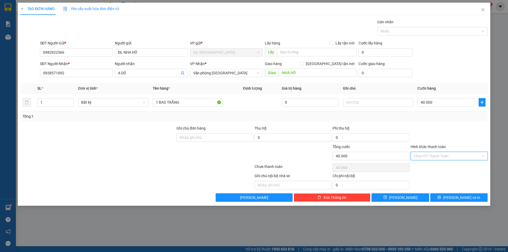
click at [436, 156] on input "Hình thức thanh toán" at bounding box center [447, 156] width 67 height 8
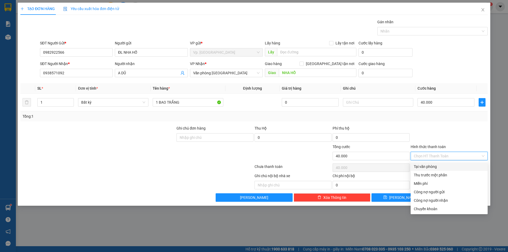
click at [425, 167] on div "Tại văn phòng" at bounding box center [449, 167] width 71 height 6
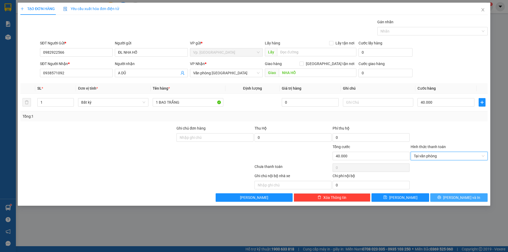
click at [446, 199] on button "[PERSON_NAME] và In" at bounding box center [459, 198] width 57 height 8
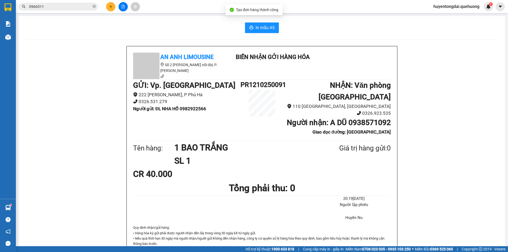
click at [111, 6] on icon "plus" at bounding box center [111, 7] width 4 height 4
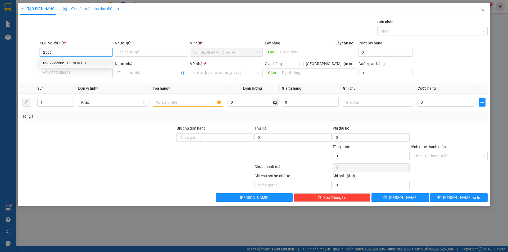
click at [73, 62] on div "0982922566 - ĐL NHA HỐ" at bounding box center [76, 63] width 66 height 6
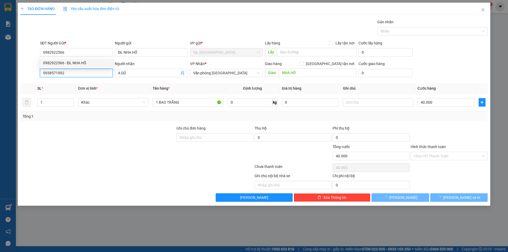
click at [71, 75] on input "0938571092" at bounding box center [76, 73] width 73 height 8
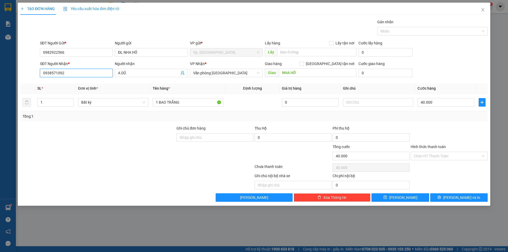
click at [71, 75] on input "0938571092" at bounding box center [76, 73] width 73 height 8
click at [69, 83] on div "0975855946 - CHÂU" at bounding box center [76, 84] width 66 height 6
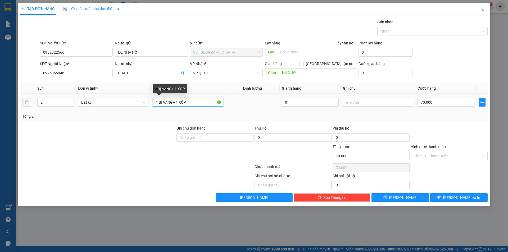
drag, startPoint x: 162, startPoint y: 104, endPoint x: 172, endPoint y: 105, distance: 10.1
click at [172, 105] on input "1 BỊ VÀNG+ 1 XỐP" at bounding box center [188, 102] width 70 height 8
click at [205, 100] on input "1 BỊ TRẮNG+ 1 XỐP" at bounding box center [188, 102] width 70 height 8
click at [439, 102] on input "70.000" at bounding box center [446, 102] width 57 height 8
click at [441, 117] on div "Tổng: 2" at bounding box center [254, 117] width 463 height 6
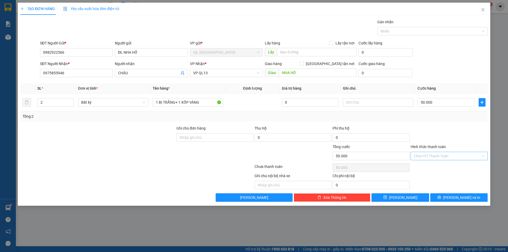
click at [440, 158] on input "Hình thức thanh toán" at bounding box center [447, 156] width 67 height 8
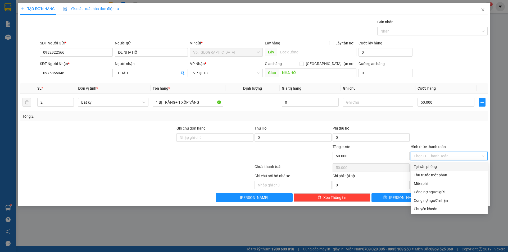
click at [439, 169] on div "Tại văn phòng" at bounding box center [449, 167] width 71 height 6
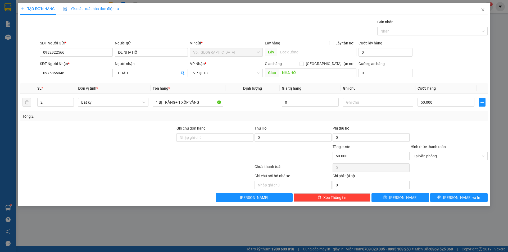
click at [461, 193] on div "Transit Pickup Surcharge Ids Transit Deliver Surcharge Ids Transit Deliver Surc…" at bounding box center [254, 110] width 468 height 183
click at [459, 196] on span "[PERSON_NAME] và In" at bounding box center [462, 198] width 37 height 6
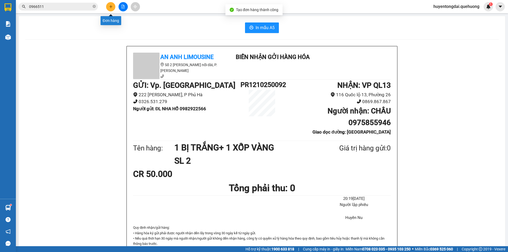
click at [108, 4] on button at bounding box center [110, 6] width 9 height 9
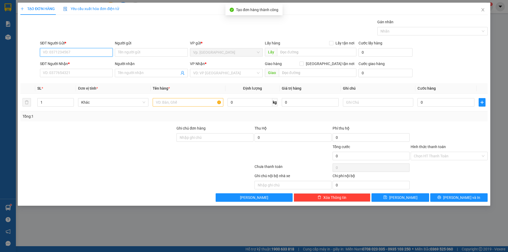
click at [89, 55] on input "SĐT Người Gửi *" at bounding box center [76, 52] width 73 height 8
click at [87, 62] on div "0982922566 - ĐL NHA HỐ" at bounding box center [76, 63] width 66 height 6
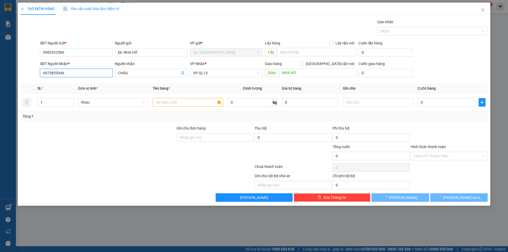
click at [79, 74] on input "0975855946" at bounding box center [76, 73] width 73 height 8
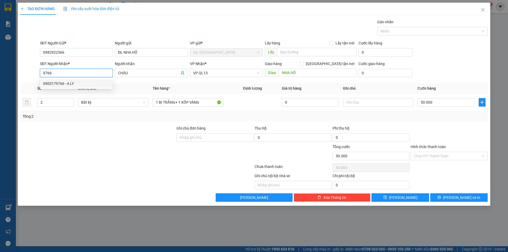
click at [78, 81] on div "0903179766 - A LY" at bounding box center [76, 84] width 66 height 6
click at [434, 157] on input "Hình thức thanh toán" at bounding box center [447, 156] width 67 height 8
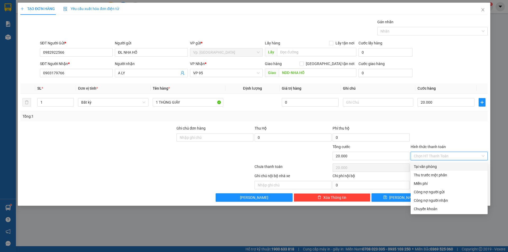
click at [432, 167] on div "Tại văn phòng" at bounding box center [449, 167] width 71 height 6
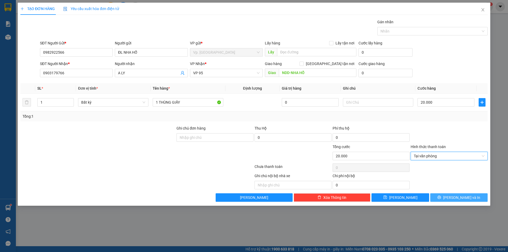
click at [450, 195] on button "[PERSON_NAME] và In" at bounding box center [459, 198] width 57 height 8
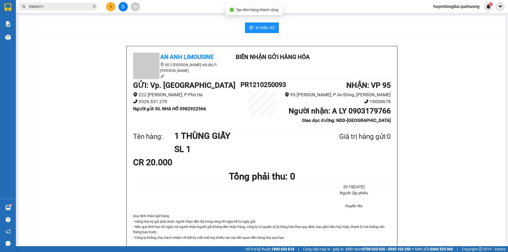
click at [110, 8] on icon "plus" at bounding box center [111, 7] width 4 height 4
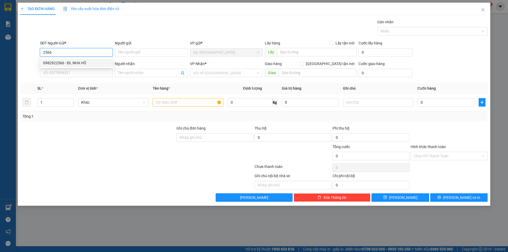
click at [62, 61] on div "0982922566 - ĐL NHA HỐ" at bounding box center [76, 63] width 66 height 6
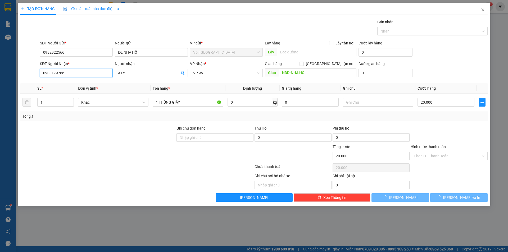
click at [62, 71] on input "0903179766" at bounding box center [76, 73] width 73 height 8
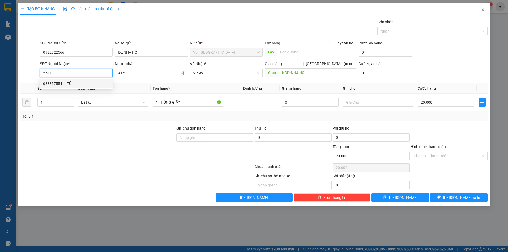
click at [63, 80] on div "0383575541 - TÚ" at bounding box center [76, 83] width 73 height 8
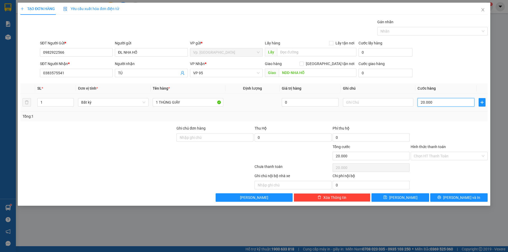
click at [419, 101] on input "20.000" at bounding box center [446, 102] width 57 height 8
click at [419, 115] on div "Tổng: 1" at bounding box center [254, 117] width 463 height 6
click at [435, 157] on input "Hình thức thanh toán" at bounding box center [447, 156] width 67 height 8
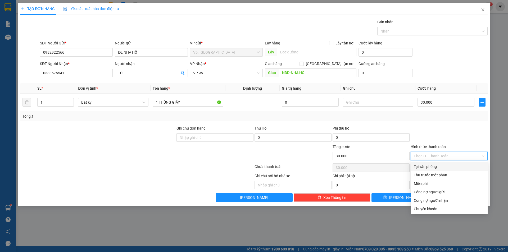
click at [435, 166] on div "Tại văn phòng" at bounding box center [449, 167] width 71 height 6
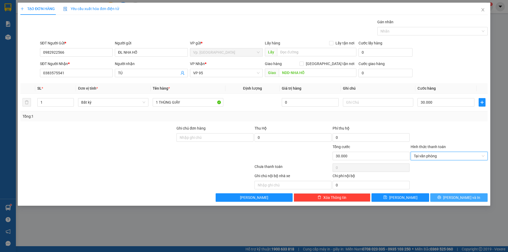
click at [452, 200] on button "[PERSON_NAME] và In" at bounding box center [459, 198] width 57 height 8
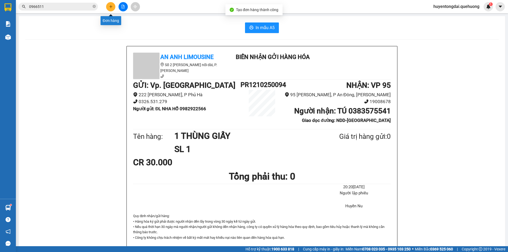
click at [110, 8] on icon "plus" at bounding box center [111, 7] width 4 height 4
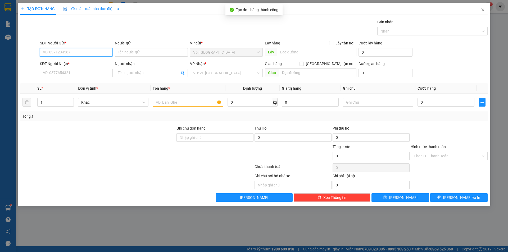
click at [95, 54] on input "SĐT Người Gửi *" at bounding box center [76, 52] width 73 height 8
click at [74, 63] on div "0982922566 - ĐL NHA HỐ" at bounding box center [76, 63] width 66 height 6
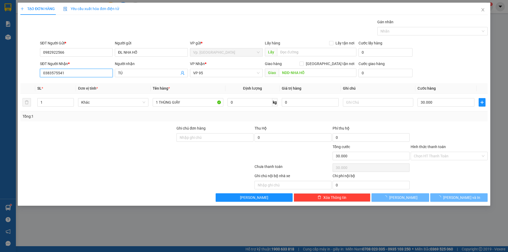
click at [70, 73] on input "0383575541" at bounding box center [76, 73] width 73 height 8
click at [71, 73] on input "0383575541" at bounding box center [76, 73] width 73 height 8
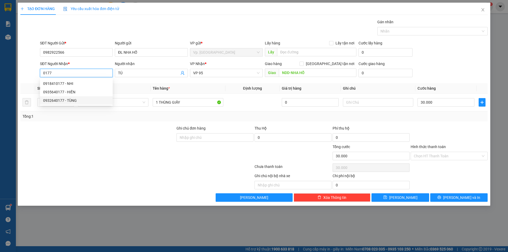
click at [73, 99] on div "0932640177 - TÙNG" at bounding box center [76, 101] width 66 height 6
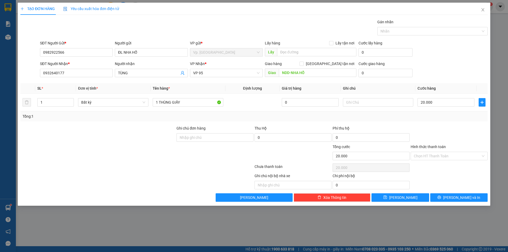
drag, startPoint x: 436, startPoint y: 150, endPoint x: 436, endPoint y: 155, distance: 5.1
click at [436, 150] on div "Hình thức thanh toán" at bounding box center [449, 148] width 77 height 8
click at [436, 157] on input "Hình thức thanh toán" at bounding box center [447, 156] width 67 height 8
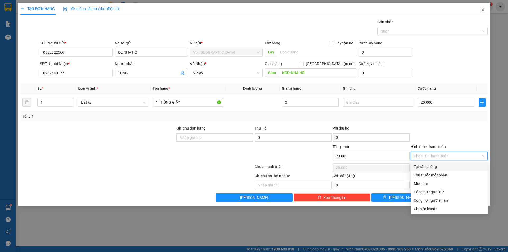
click at [440, 167] on div "Tại văn phòng" at bounding box center [449, 167] width 71 height 6
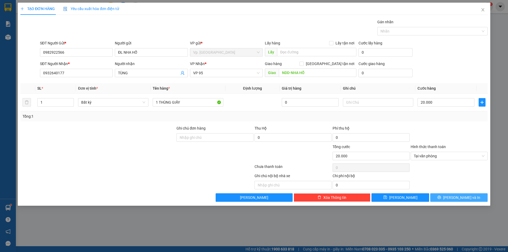
click at [459, 197] on span "[PERSON_NAME] và In" at bounding box center [462, 198] width 37 height 6
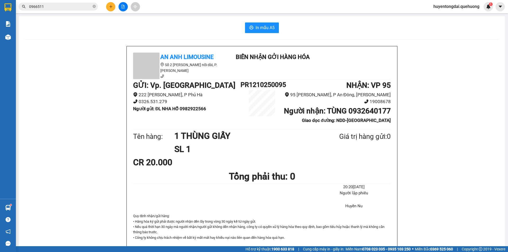
click at [109, 7] on icon "plus" at bounding box center [111, 7] width 4 height 4
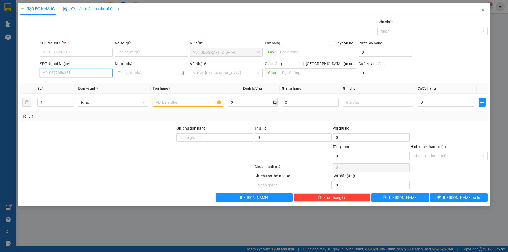
click at [74, 71] on input "SĐT Người Nhận *" at bounding box center [76, 73] width 73 height 8
click at [78, 91] on div "0907624735 - LUÂN" at bounding box center [76, 92] width 66 height 6
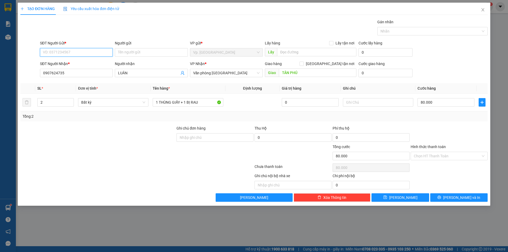
click at [70, 53] on input "SĐT Người Gửi *" at bounding box center [76, 52] width 73 height 8
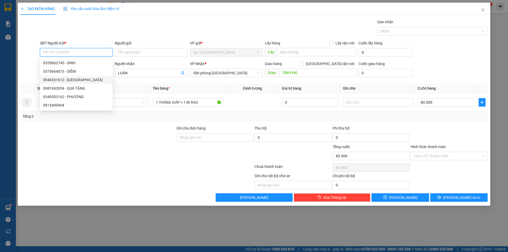
click at [83, 78] on div "0946331612 - ĐL KHÁNH NHƠN" at bounding box center [76, 80] width 66 height 6
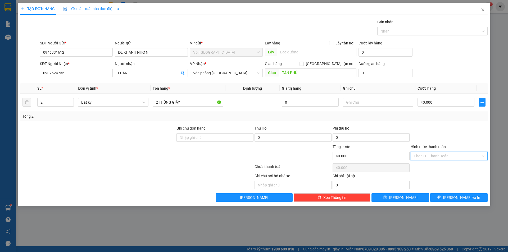
click at [458, 155] on input "Hình thức thanh toán" at bounding box center [447, 156] width 67 height 8
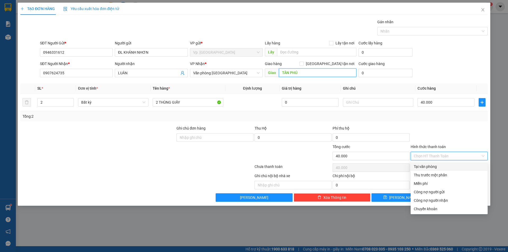
click at [314, 73] on input "TÂN PHÚ" at bounding box center [318, 73] width 78 height 8
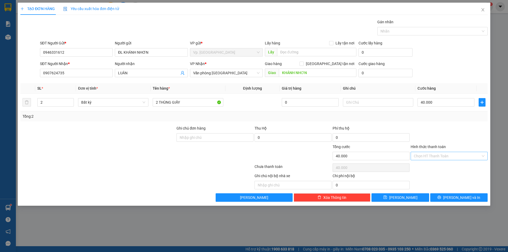
click at [421, 156] on input "Hình thức thanh toán" at bounding box center [447, 156] width 67 height 8
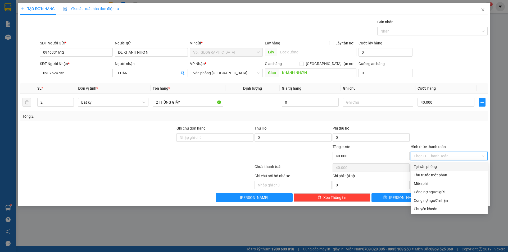
click at [421, 164] on div "Tại văn phòng" at bounding box center [449, 167] width 71 height 6
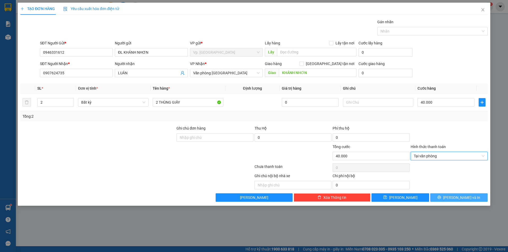
click at [456, 198] on span "[PERSON_NAME] và In" at bounding box center [462, 198] width 37 height 6
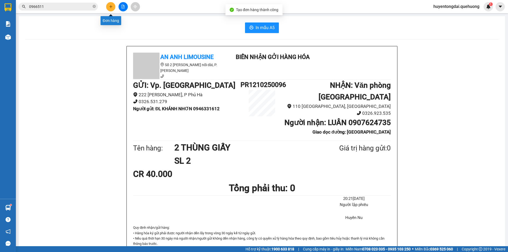
click at [110, 8] on icon "plus" at bounding box center [111, 7] width 4 height 4
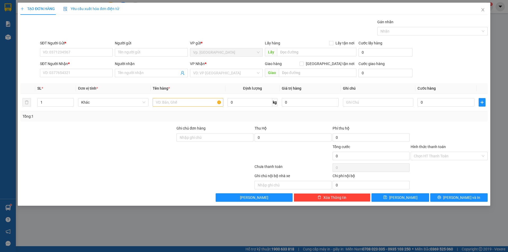
click at [66, 83] on th "SL *" at bounding box center [55, 88] width 41 height 10
click at [75, 69] on input "SĐT Người Nhận *" at bounding box center [76, 73] width 73 height 8
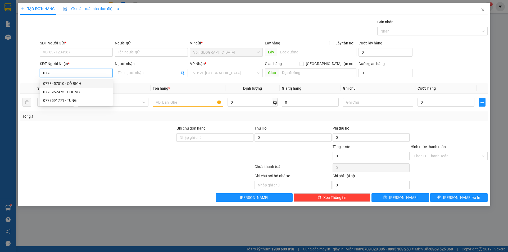
click at [77, 86] on div "0773457010 - CÔ BÍCH" at bounding box center [76, 84] width 66 height 6
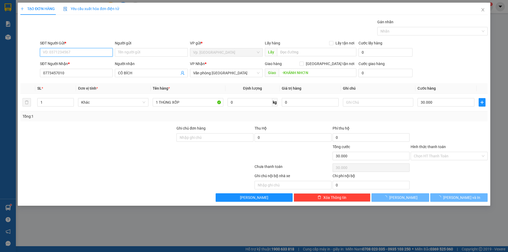
click at [70, 51] on input "SĐT Người Gửi *" at bounding box center [76, 52] width 73 height 8
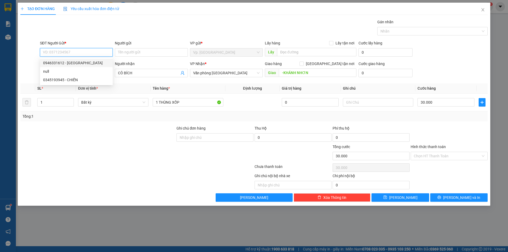
click at [77, 63] on div "0946331612 - ĐL KHÁNH NHƠN" at bounding box center [76, 63] width 66 height 6
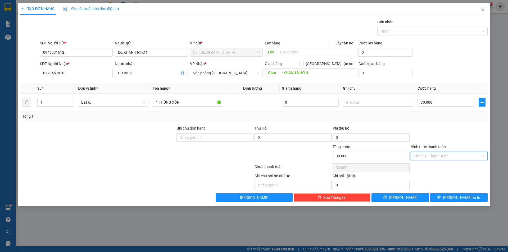
click at [446, 153] on input "Hình thức thanh toán" at bounding box center [447, 156] width 67 height 8
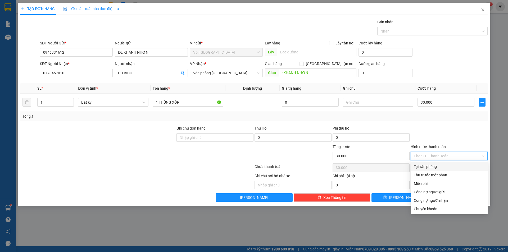
click at [445, 167] on div "Tại văn phòng" at bounding box center [449, 167] width 71 height 6
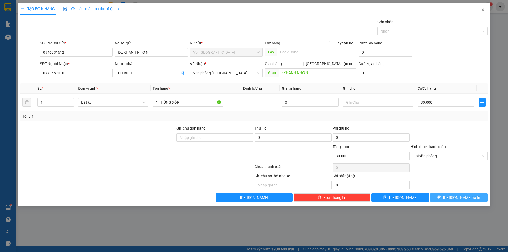
click at [464, 197] on span "[PERSON_NAME] và In" at bounding box center [462, 198] width 37 height 6
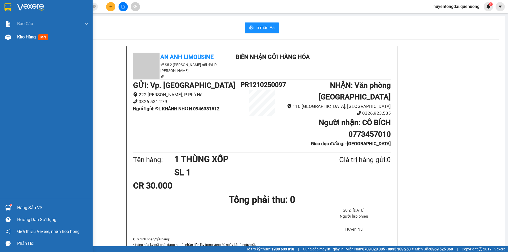
click at [13, 35] on div "Kho hàng mới" at bounding box center [46, 36] width 93 height 13
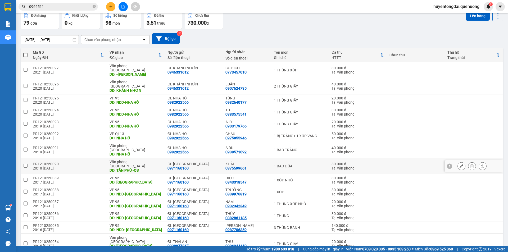
scroll to position [79, 0]
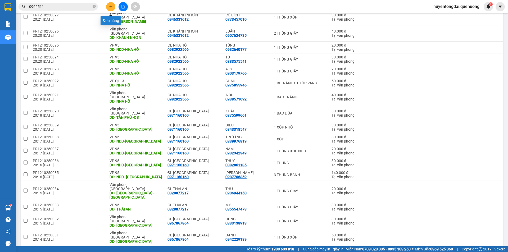
click at [110, 5] on icon "plus" at bounding box center [111, 7] width 4 height 4
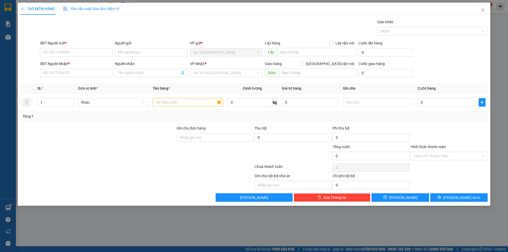
click at [74, 78] on div "SĐT Người Nhận * VD: 0377654321" at bounding box center [76, 70] width 73 height 19
click at [74, 74] on input "SĐT Người Nhận *" at bounding box center [76, 73] width 73 height 8
click at [77, 85] on div "0387416322 - ÁI TRÀ" at bounding box center [76, 84] width 66 height 6
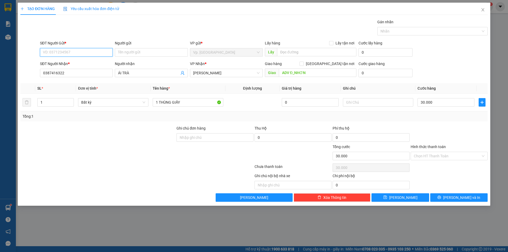
click at [74, 49] on input "SĐT Người Gửi *" at bounding box center [76, 52] width 73 height 8
click at [228, 74] on span "[PERSON_NAME]" at bounding box center [226, 73] width 66 height 8
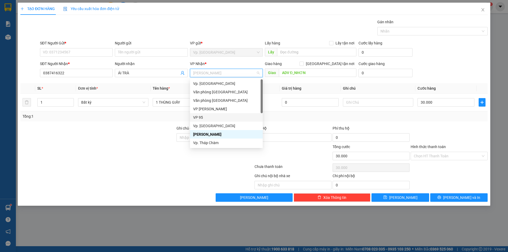
click at [204, 114] on div "VP 95" at bounding box center [226, 117] width 73 height 8
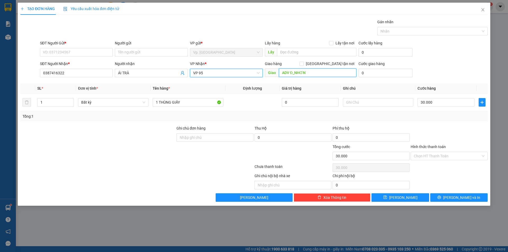
click at [294, 70] on input "ADV Đ_NHƠN" at bounding box center [318, 73] width 78 height 8
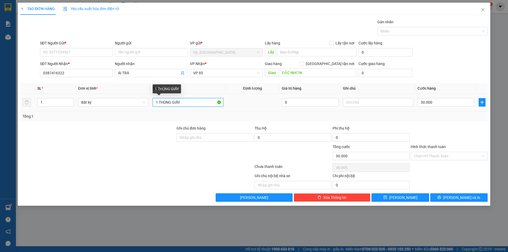
drag, startPoint x: 175, startPoint y: 104, endPoint x: 201, endPoint y: 104, distance: 26.5
click at [201, 104] on input "1 THÙNG GIẤY" at bounding box center [188, 102] width 70 height 8
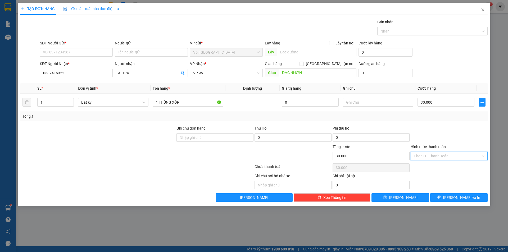
click at [439, 155] on input "Hình thức thanh toán" at bounding box center [447, 156] width 67 height 8
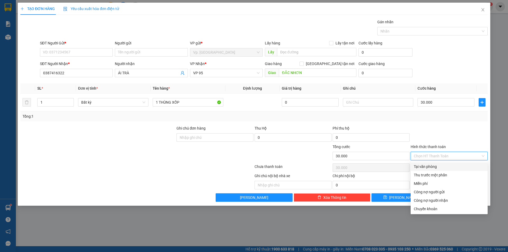
click at [438, 164] on div "Tại văn phòng" at bounding box center [449, 167] width 71 height 6
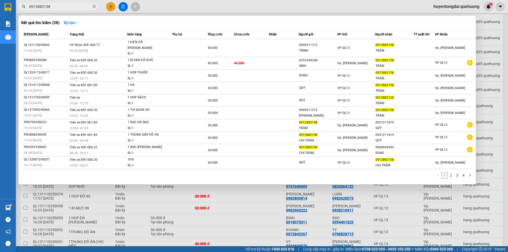
click at [108, 7] on div at bounding box center [254, 126] width 508 height 252
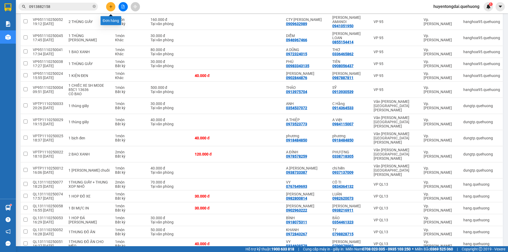
click at [110, 7] on icon "plus" at bounding box center [111, 7] width 4 height 4
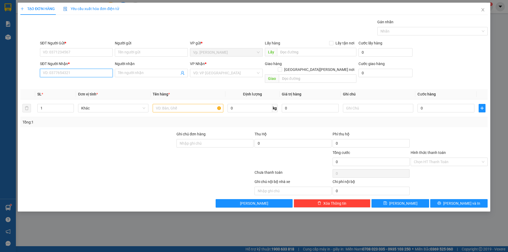
click at [88, 75] on input "SĐT Người Nhận *" at bounding box center [76, 73] width 73 height 8
click at [81, 54] on input "SĐT Người Gửi *" at bounding box center [76, 52] width 73 height 8
click at [74, 61] on div "0967867864 - ĐL ĐÔNG HẢI" at bounding box center [76, 63] width 66 height 6
type input "0967867864"
type input "ĐL ĐÔNG HẢI"
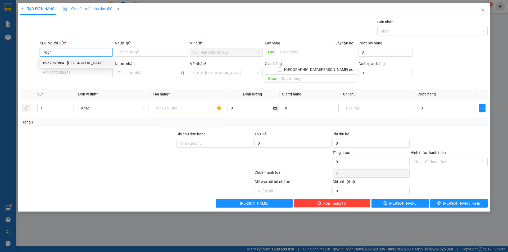
type input "0972034673"
type input "VIỆT"
type input "ĐH"
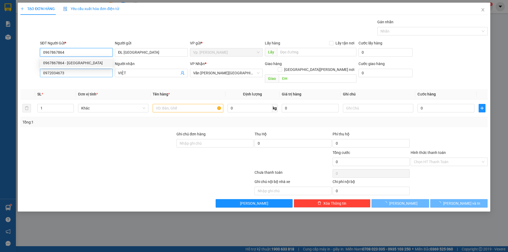
type input "50.000"
type input "0967867864"
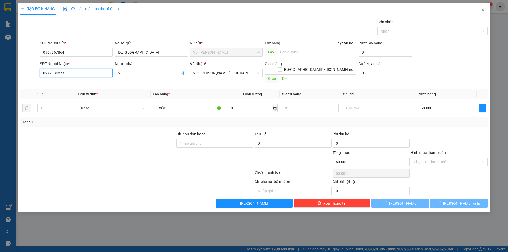
click at [73, 72] on input "0972034673" at bounding box center [76, 73] width 73 height 8
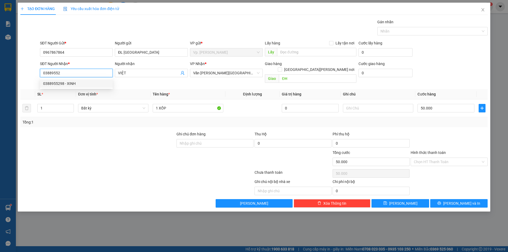
click at [78, 84] on div "0388955298 - XINH" at bounding box center [76, 84] width 66 height 6
type input "0388955298"
type input "XINH"
type input "ĐÔNG HẢI"
type input "30.000"
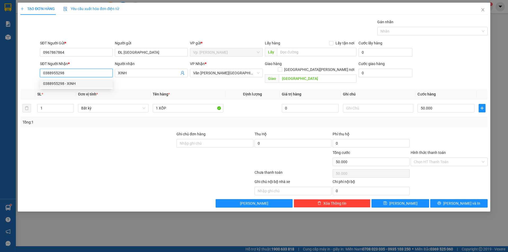
type input "30.000"
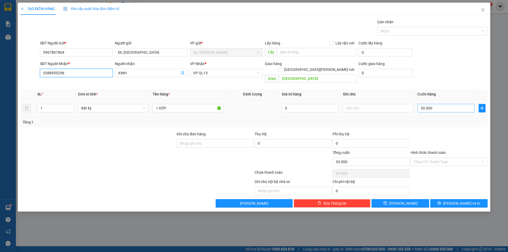
type input "0388955298"
click at [431, 104] on input "30.000" at bounding box center [446, 108] width 57 height 8
type input "4"
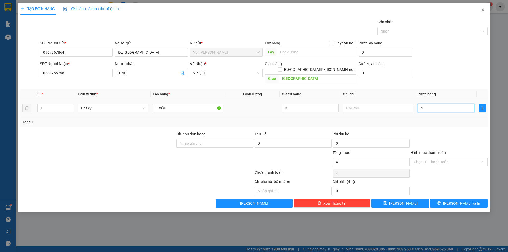
type input "40"
type input "40.000"
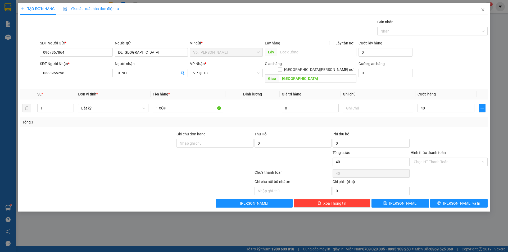
type input "40.000"
click at [433, 132] on div at bounding box center [449, 140] width 78 height 19
click at [431, 158] on input "Hình thức thanh toán" at bounding box center [447, 162] width 67 height 8
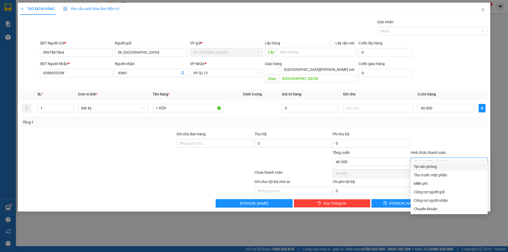
click at [437, 166] on div "Tại văn phòng" at bounding box center [449, 167] width 71 height 6
type input "0"
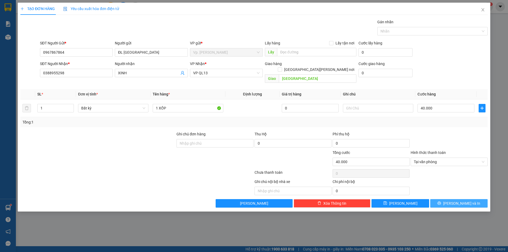
click at [462, 199] on button "[PERSON_NAME] và In" at bounding box center [459, 203] width 57 height 8
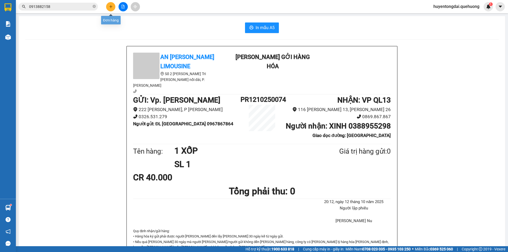
click at [110, 9] on button at bounding box center [110, 6] width 9 height 9
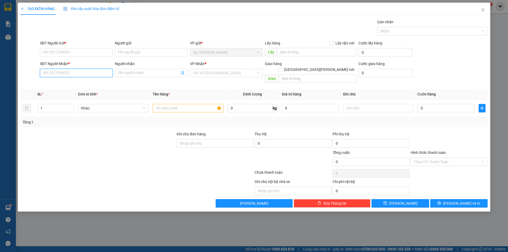
click at [75, 77] on input "SĐT Người Nhận *" at bounding box center [76, 73] width 73 height 8
type input "0817652879"
click at [167, 74] on input "Người nhận" at bounding box center [148, 73] width 61 height 6
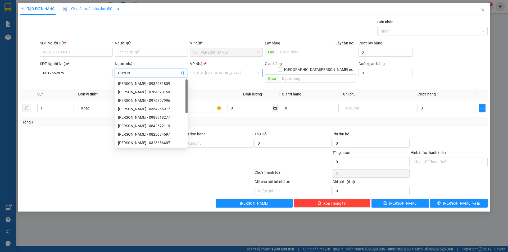
type input "HUYỀN"
click at [222, 71] on input "search" at bounding box center [224, 73] width 63 height 8
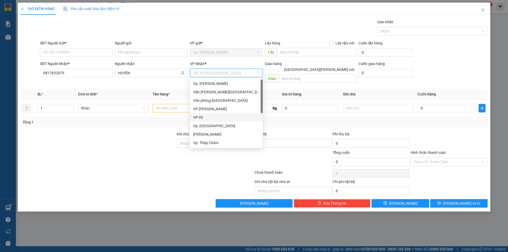
click at [210, 116] on div "VP 95" at bounding box center [226, 118] width 66 height 6
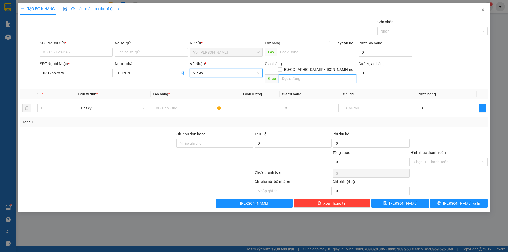
click at [321, 76] on input "text" at bounding box center [318, 78] width 78 height 8
type input "D"
type input "ĐẮC NHƠN"
click at [184, 105] on input "text" at bounding box center [188, 108] width 70 height 8
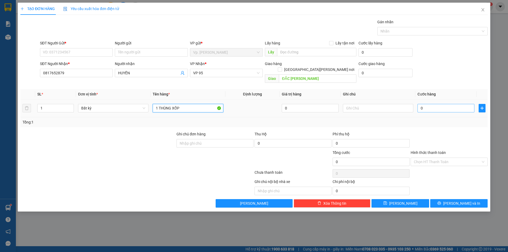
type input "1 THÙNG XỐP"
click at [422, 104] on input "0" at bounding box center [446, 108] width 57 height 8
type input "4"
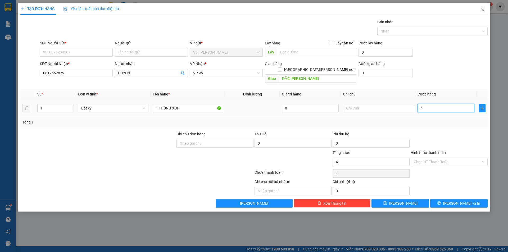
type input "40"
type input "40.000"
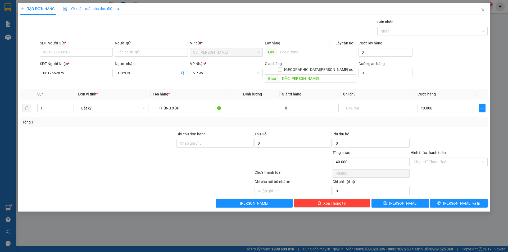
click at [432, 138] on div at bounding box center [449, 140] width 78 height 19
click at [428, 158] on input "Hình thức thanh toán" at bounding box center [447, 162] width 67 height 8
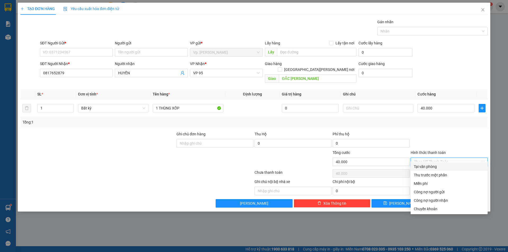
click at [429, 164] on div "Tại văn phòng" at bounding box center [449, 167] width 71 height 6
type input "0"
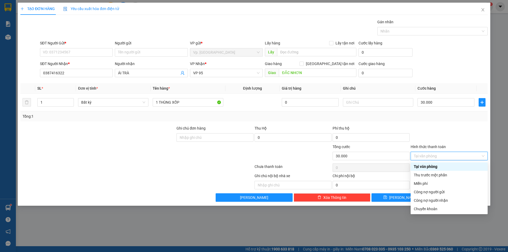
click at [434, 164] on div "Tại văn phòng" at bounding box center [449, 167] width 71 height 6
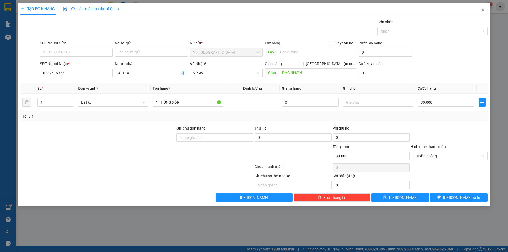
click at [323, 121] on div "Tổng: 1" at bounding box center [254, 116] width 468 height 10
